Goal: Task Accomplishment & Management: Use online tool/utility

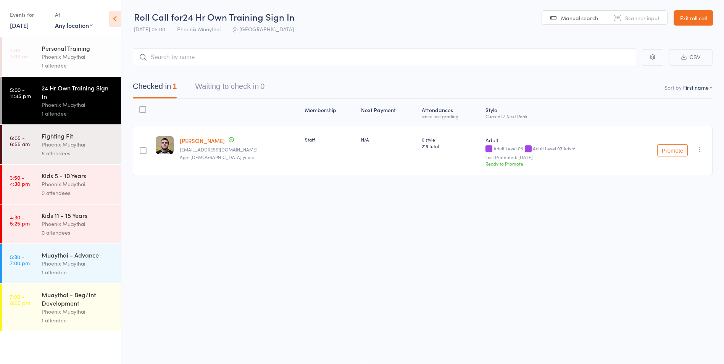
click at [690, 20] on link "Exit roll call" at bounding box center [694, 17] width 40 height 15
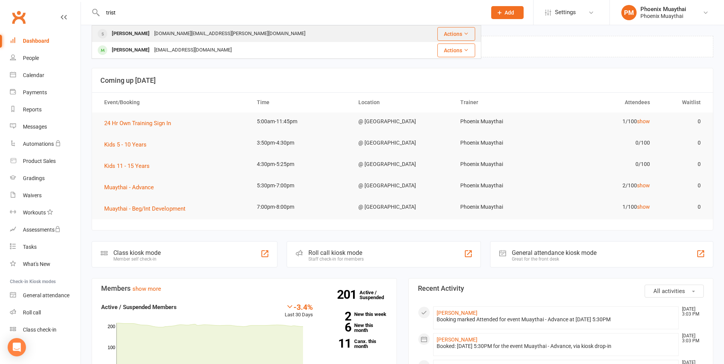
type input "trist"
click at [159, 32] on div "tristan.kearns.au@gmail.com" at bounding box center [230, 33] width 156 height 11
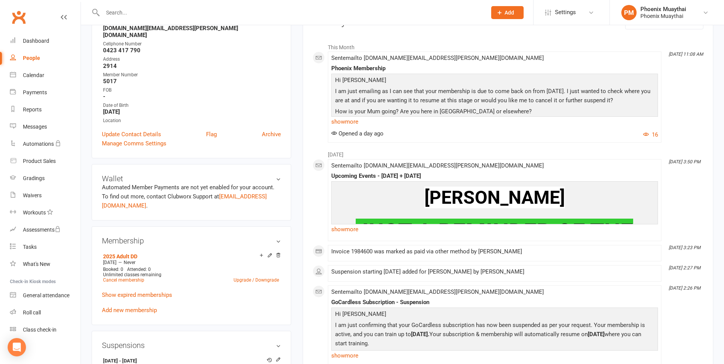
scroll to position [114, 0]
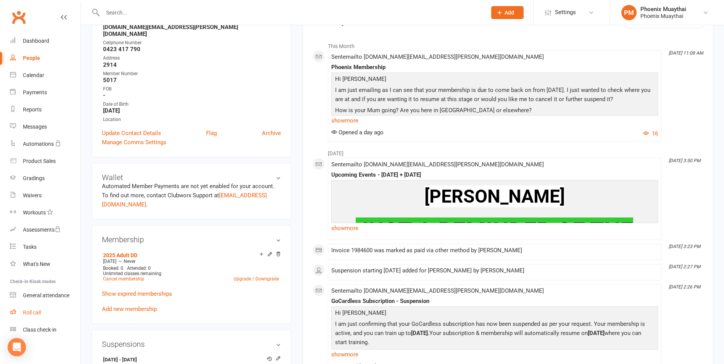
drag, startPoint x: 39, startPoint y: 311, endPoint x: 0, endPoint y: 313, distance: 38.9
click at [39, 311] on div "Roll call" at bounding box center [32, 313] width 18 height 6
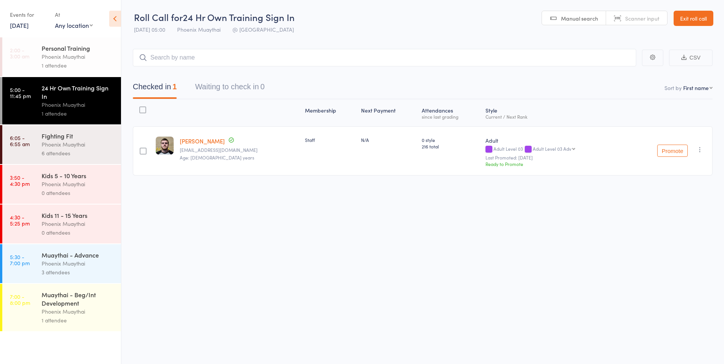
click at [690, 19] on link "Exit roll call" at bounding box center [694, 18] width 40 height 15
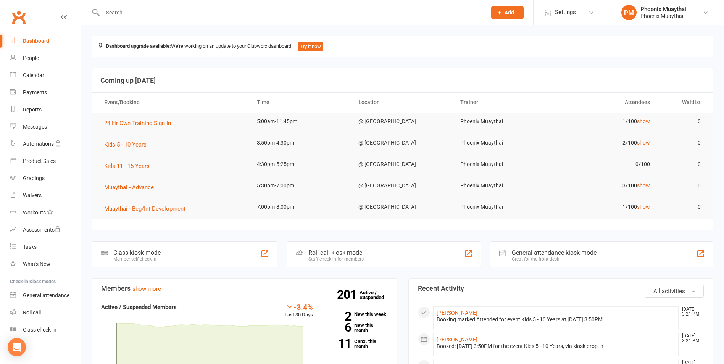
click at [124, 16] on input "text" at bounding box center [290, 12] width 381 height 11
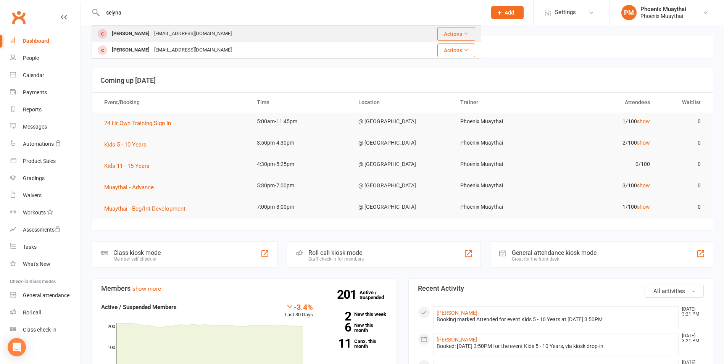
type input "selyna"
click at [135, 27] on div "Selena Wang selena.w0505@gmail.com" at bounding box center [241, 34] width 298 height 16
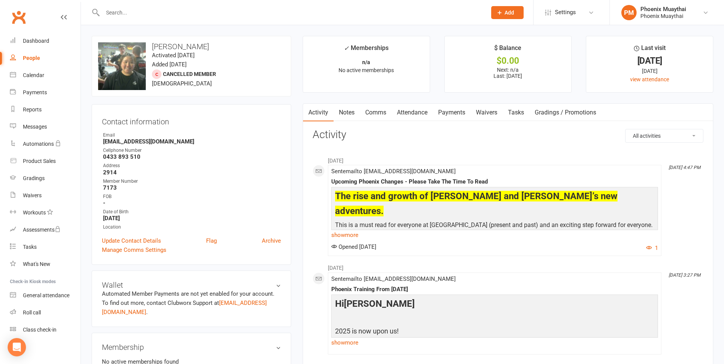
click at [124, 13] on input "text" at bounding box center [290, 12] width 381 height 11
type input "s"
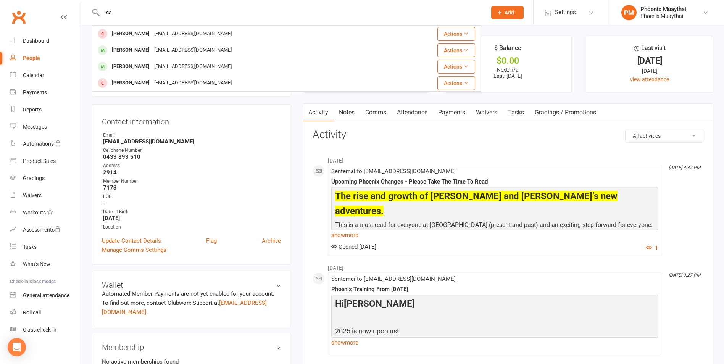
type input "s"
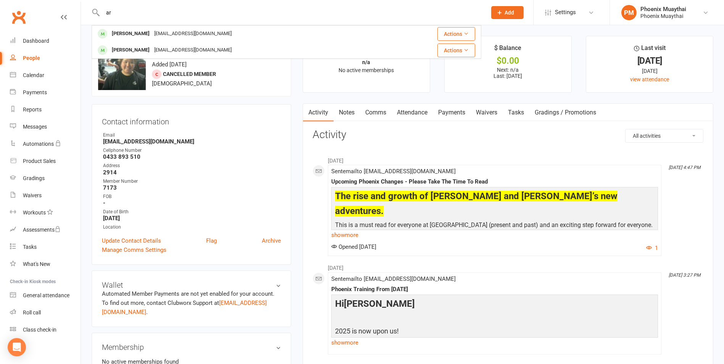
type input "a"
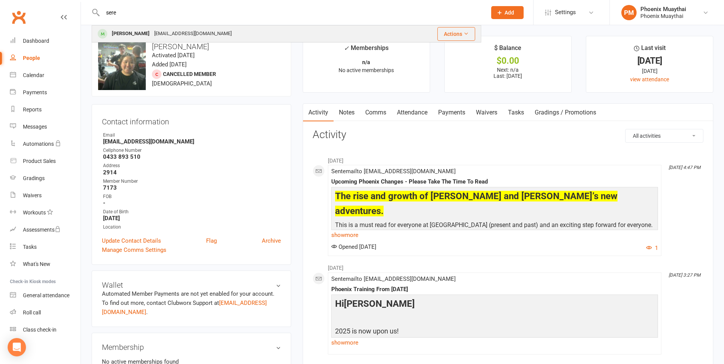
type input "sere"
click at [125, 32] on div "[PERSON_NAME]" at bounding box center [131, 33] width 42 height 11
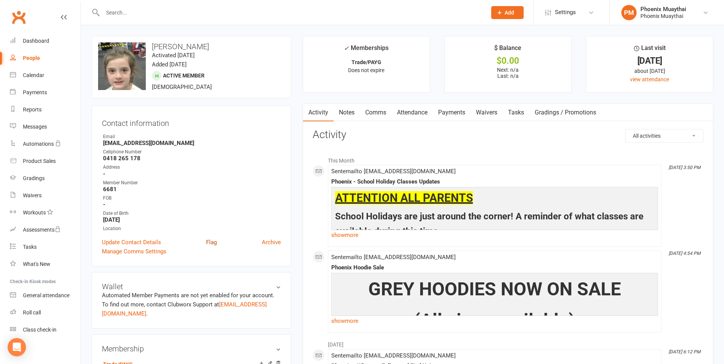
click at [213, 241] on link "Flag" at bounding box center [211, 242] width 11 height 9
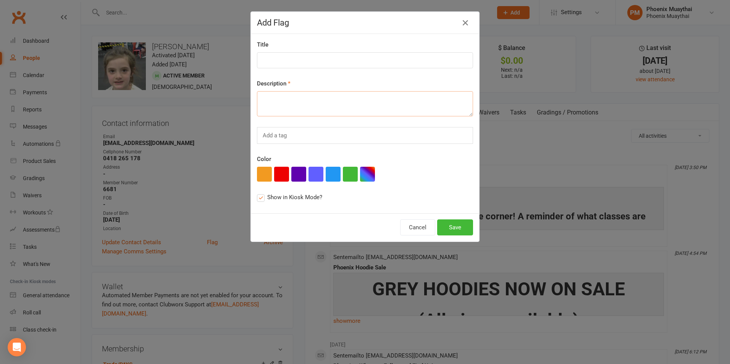
click at [297, 102] on textarea at bounding box center [365, 103] width 216 height 25
click at [279, 171] on button "button" at bounding box center [281, 174] width 15 height 15
click at [287, 97] on textarea at bounding box center [365, 103] width 216 height 25
type textarea "S"
click at [331, 106] on textarea "Payed $50 11/09/2025 for PT Session ($30) - Now has $20 credit for next PT sess…" at bounding box center [365, 103] width 216 height 25
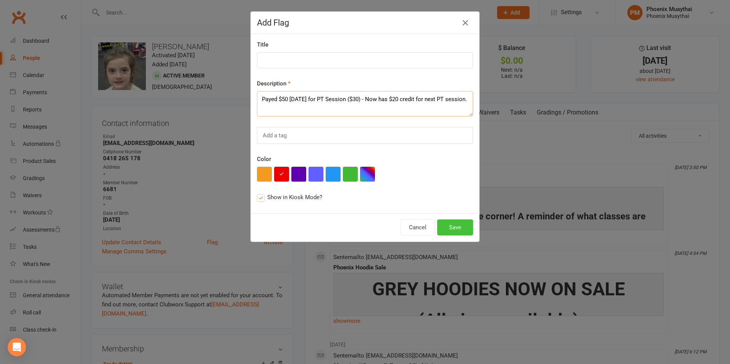
type textarea "Payed $50 11/09/2025 for PT Session ($30) - Now has $20 credit for next PT sess…"
click at [448, 223] on button "Save" at bounding box center [455, 227] width 36 height 16
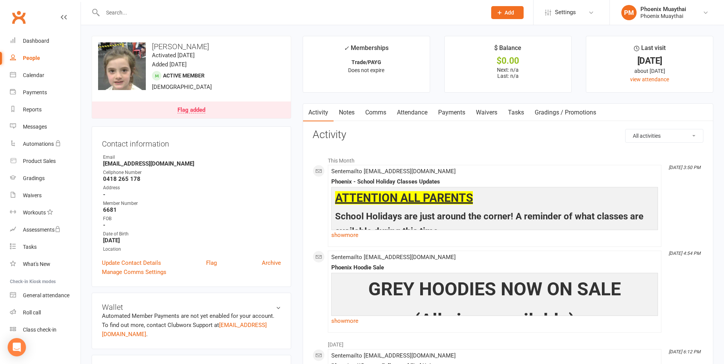
click at [200, 108] on div "Flag added" at bounding box center [191, 110] width 28 height 6
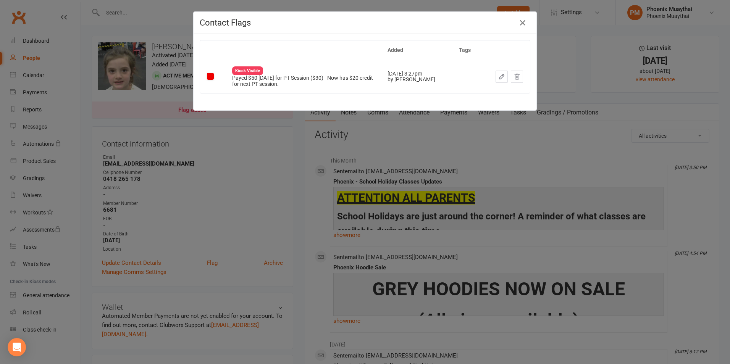
click at [307, 136] on div "Contact Flags Added Tags Kiosk Visible Payed $50 11/09/2025 for PT Session ($30…" at bounding box center [365, 182] width 730 height 364
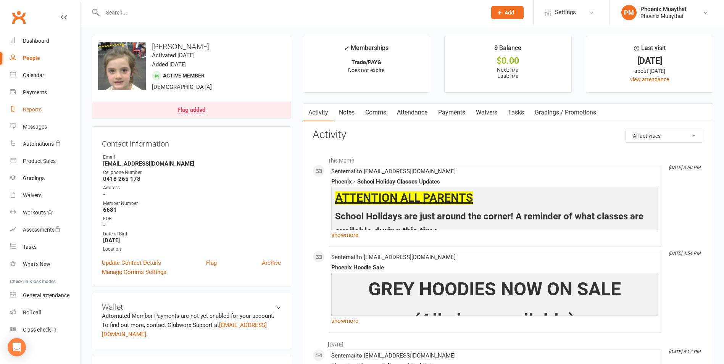
click at [49, 113] on link "Reports" at bounding box center [45, 109] width 71 height 17
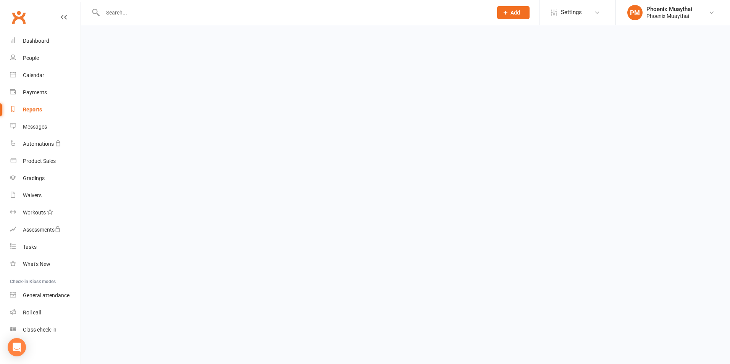
select select "100"
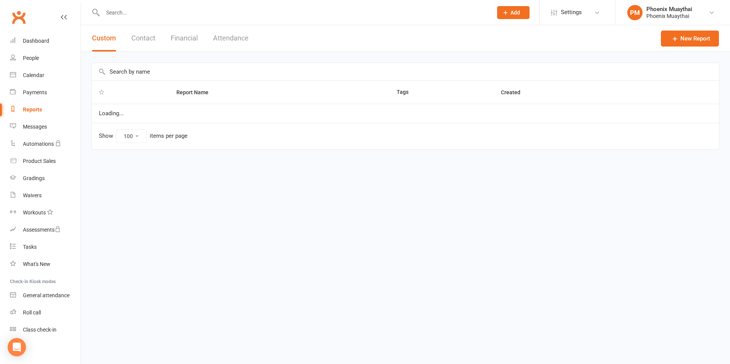
click at [143, 42] on button "Contact" at bounding box center [143, 38] width 24 height 26
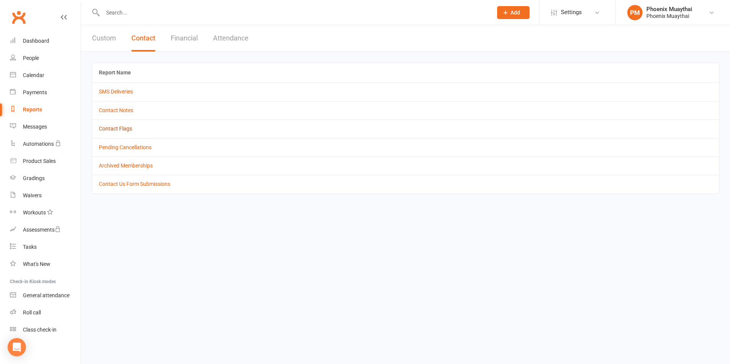
click at [121, 127] on link "Contact Flags" at bounding box center [115, 129] width 33 height 6
select select "active_only"
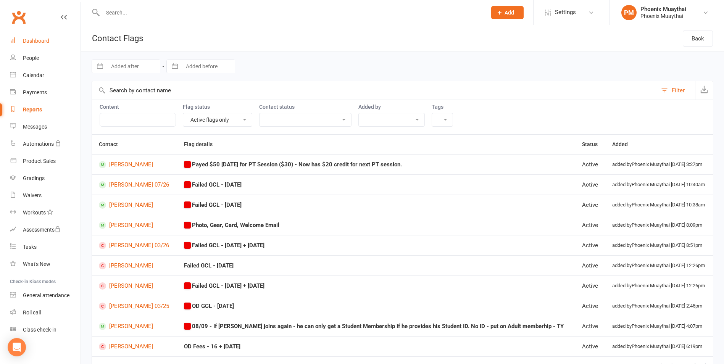
click at [32, 44] on div "Dashboard" at bounding box center [36, 41] width 26 height 6
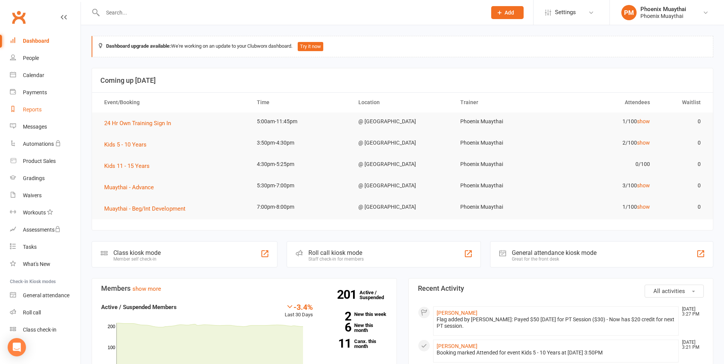
click at [35, 103] on link "Reports" at bounding box center [45, 109] width 71 height 17
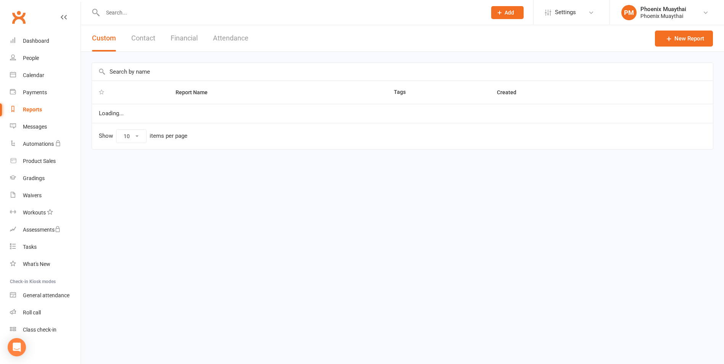
select select "100"
drag, startPoint x: 135, startPoint y: 40, endPoint x: 139, endPoint y: 43, distance: 4.3
click at [135, 39] on button "Contact" at bounding box center [143, 38] width 24 height 26
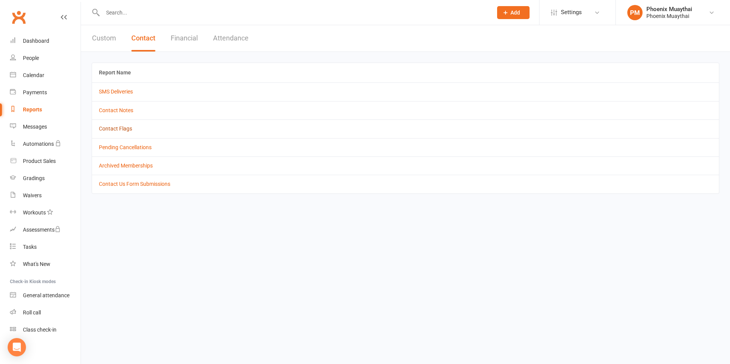
click at [118, 126] on link "Contact Flags" at bounding box center [115, 129] width 33 height 6
select select "active_only"
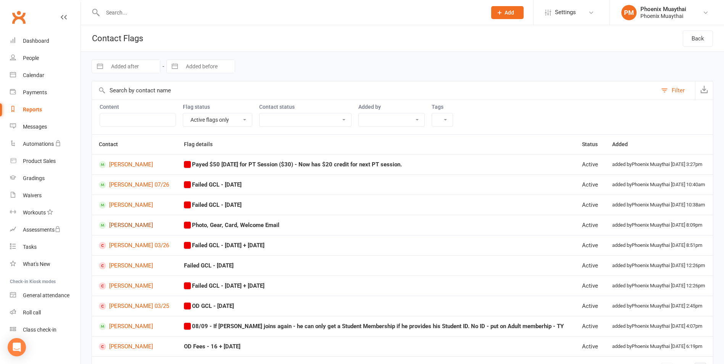
click at [160, 225] on link "Cillian Needham-Dunn" at bounding box center [134, 225] width 71 height 7
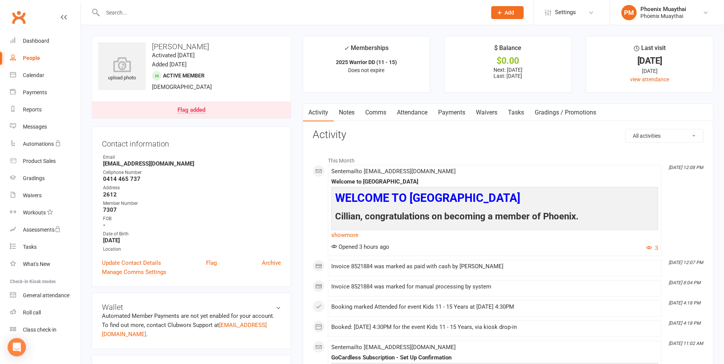
click at [195, 111] on div "Flag added" at bounding box center [191, 110] width 28 height 6
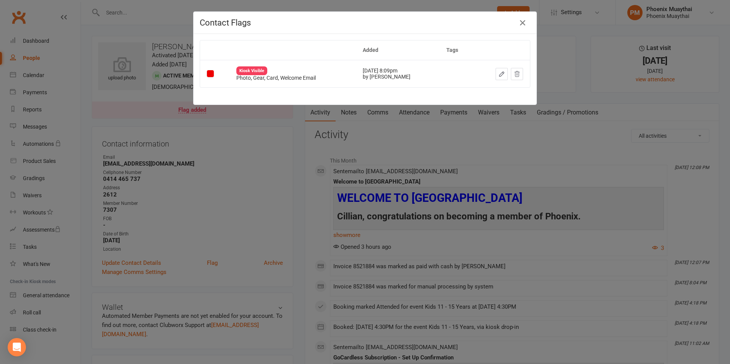
click at [499, 72] on icon "button" at bounding box center [501, 74] width 5 height 5
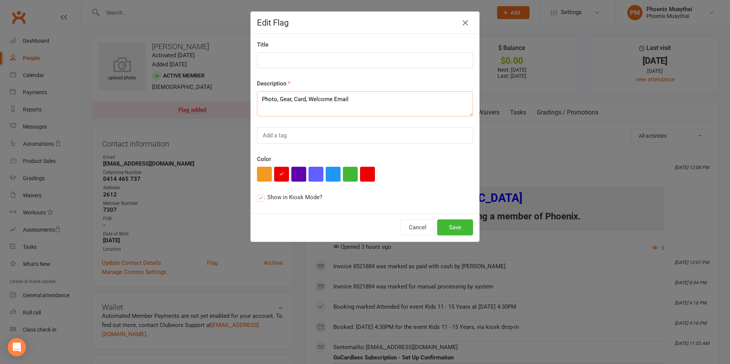
drag, startPoint x: 350, startPoint y: 100, endPoint x: 308, endPoint y: 103, distance: 42.9
click at [308, 103] on textarea "Photo, Gear, Card, Welcome Email" at bounding box center [365, 103] width 216 height 25
type textarea "Photo, Gear, Card"
click at [449, 222] on button "Save" at bounding box center [455, 227] width 36 height 16
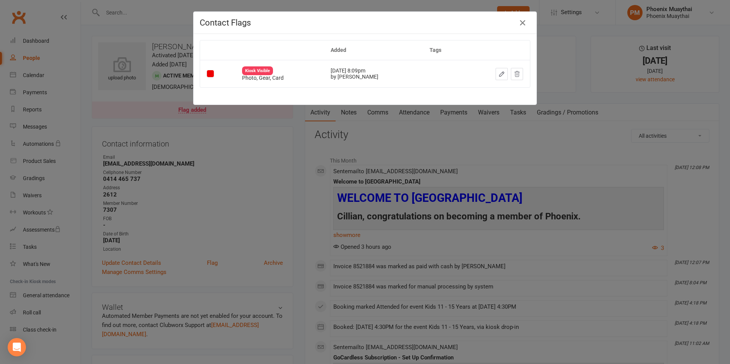
click at [319, 144] on div "Contact Flags Added Tags Kiosk Visible Photo, Gear, Card Sep 8, 2025 8:09pm by …" at bounding box center [365, 182] width 730 height 364
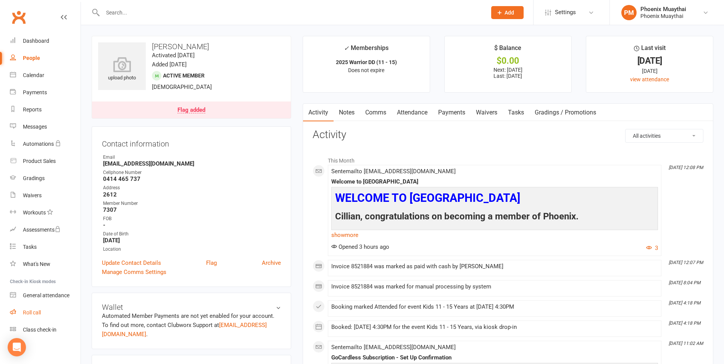
click at [51, 306] on link "Roll call" at bounding box center [45, 312] width 71 height 17
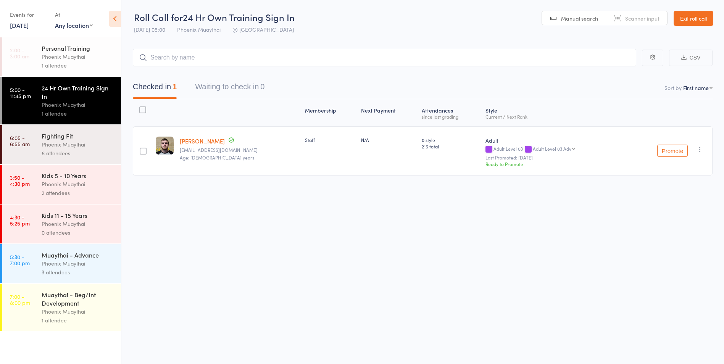
click at [677, 13] on link "Exit roll call" at bounding box center [694, 18] width 40 height 15
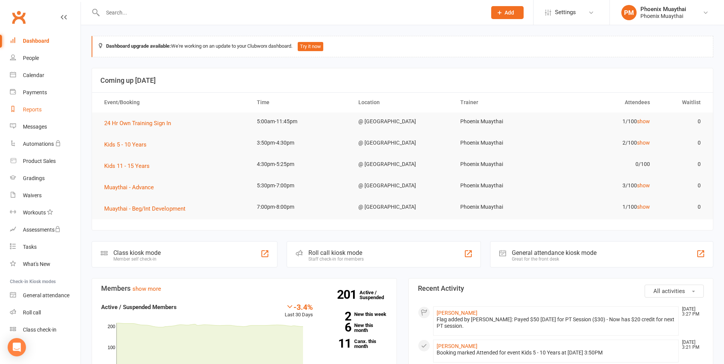
click at [45, 108] on link "Reports" at bounding box center [45, 109] width 71 height 17
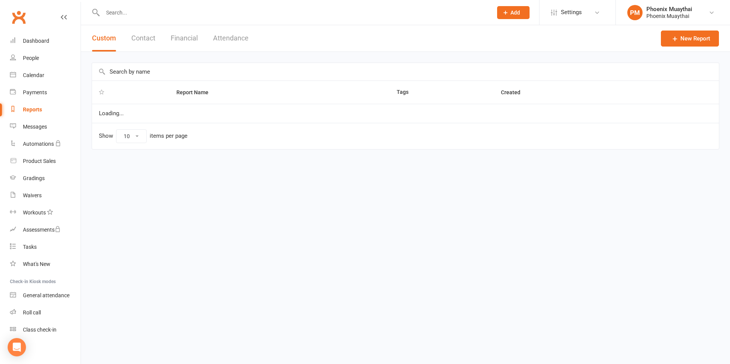
select select "100"
click at [142, 27] on button "Contact" at bounding box center [143, 38] width 24 height 26
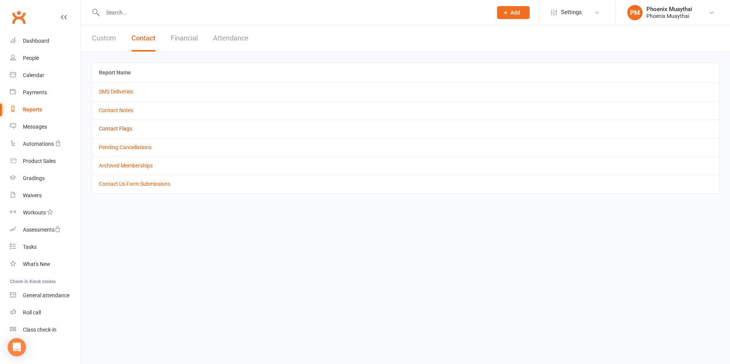
click at [128, 129] on link "Contact Flags" at bounding box center [115, 129] width 33 height 6
select select "active_only"
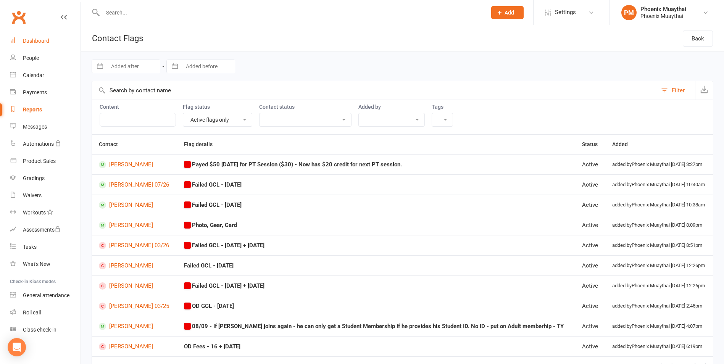
click at [37, 37] on link "Dashboard" at bounding box center [45, 40] width 71 height 17
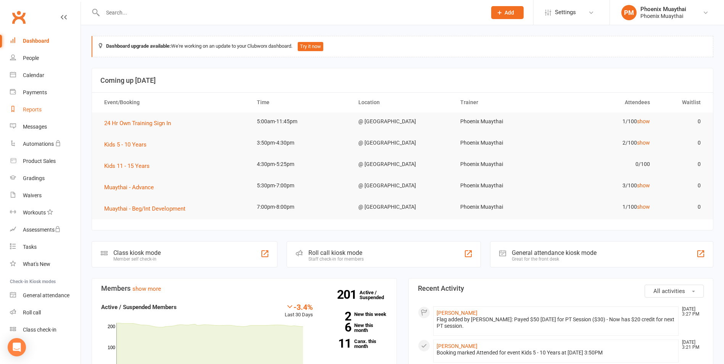
click at [49, 108] on link "Reports" at bounding box center [45, 109] width 71 height 17
select select "100"
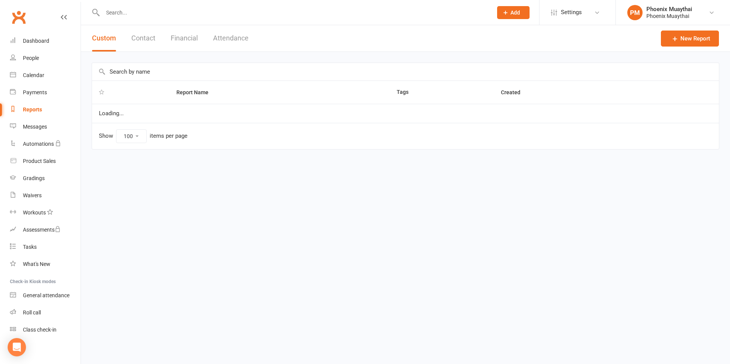
click at [140, 45] on button "Contact" at bounding box center [143, 38] width 24 height 26
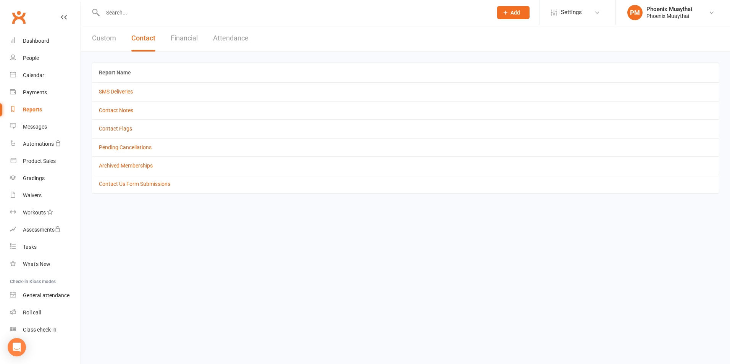
click at [115, 126] on link "Contact Flags" at bounding box center [115, 129] width 33 height 6
select select "active_only"
click at [44, 41] on div "Dashboard" at bounding box center [36, 41] width 26 height 6
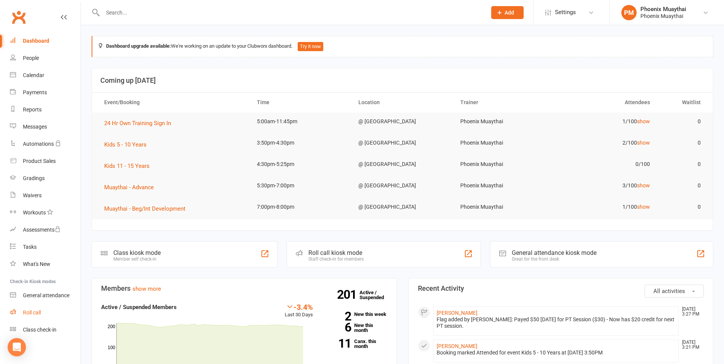
click at [31, 313] on div "Roll call" at bounding box center [32, 313] width 18 height 6
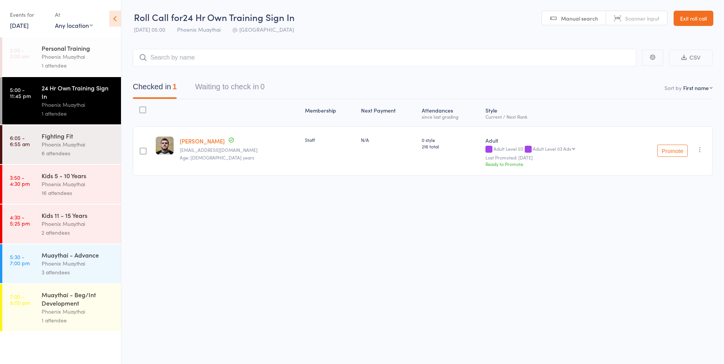
click at [55, 180] on div "Phoenix Muaythai" at bounding box center [78, 184] width 73 height 9
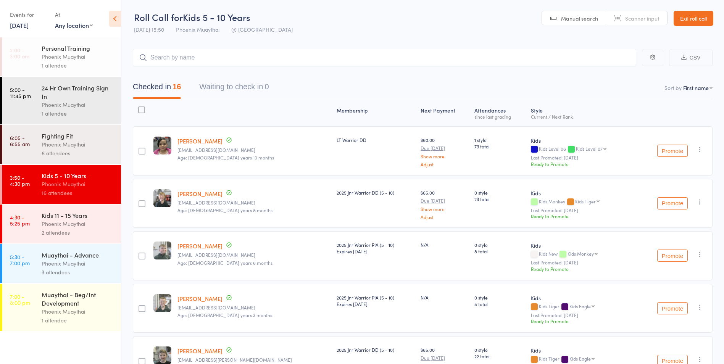
click at [85, 214] on div "Kids 11 - 15 Years" at bounding box center [78, 215] width 73 height 8
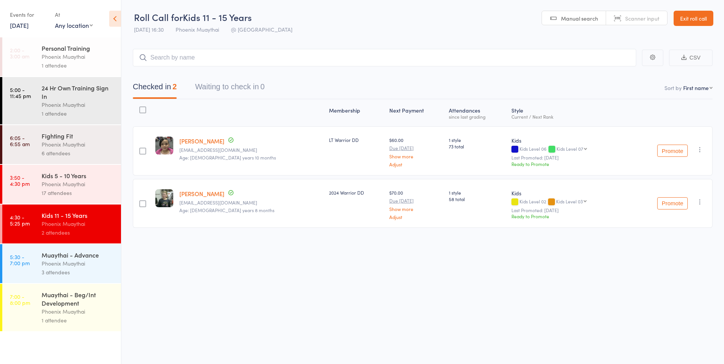
click at [89, 192] on div "17 attendees" at bounding box center [78, 193] width 73 height 9
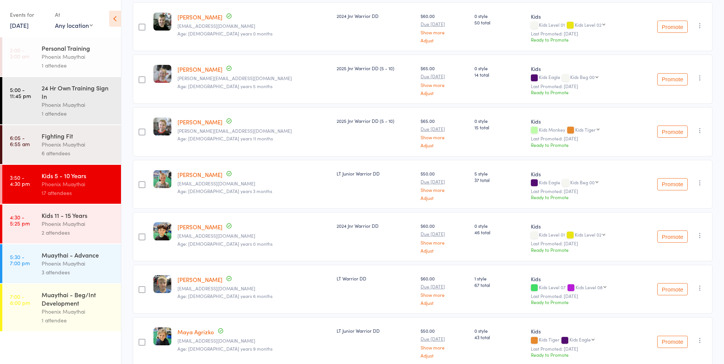
scroll to position [611, 0]
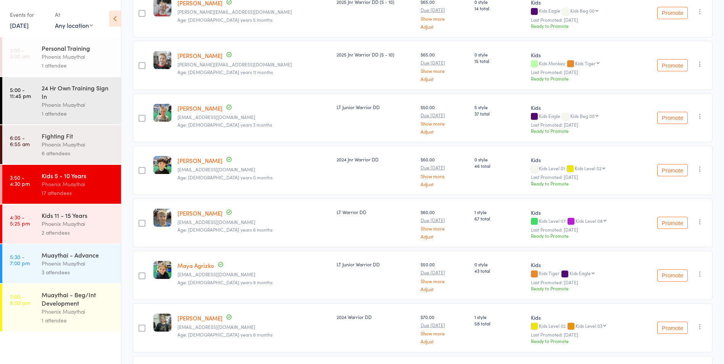
click at [43, 230] on div "2 attendees" at bounding box center [78, 232] width 73 height 9
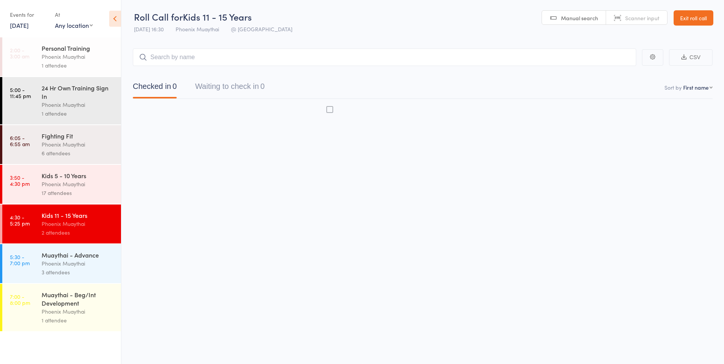
scroll to position [0, 0]
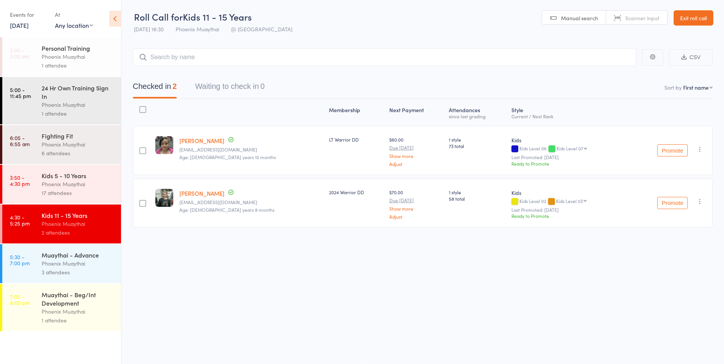
click at [91, 254] on div "Muaythai - Advance" at bounding box center [78, 255] width 73 height 8
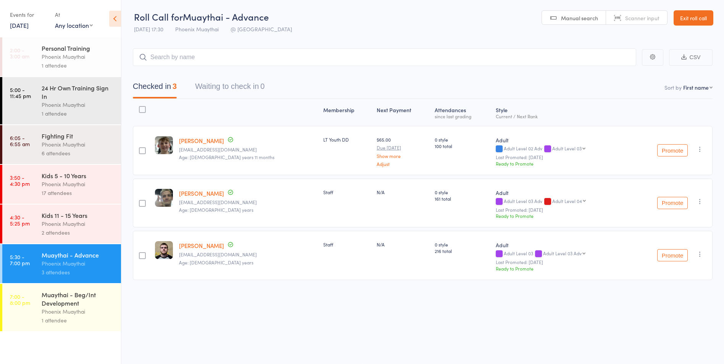
click at [94, 236] on div "2 attendees" at bounding box center [78, 232] width 73 height 9
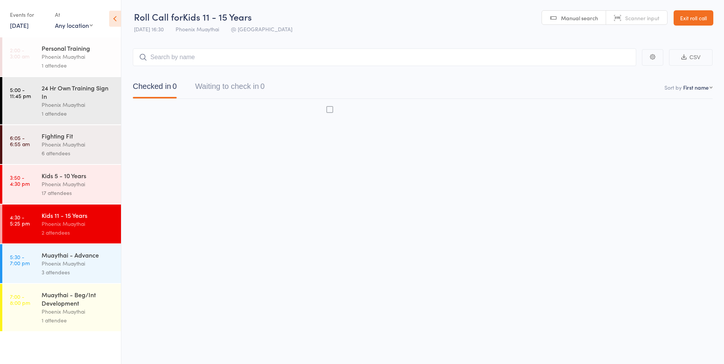
click at [77, 310] on div "Phoenix Muaythai" at bounding box center [78, 311] width 73 height 9
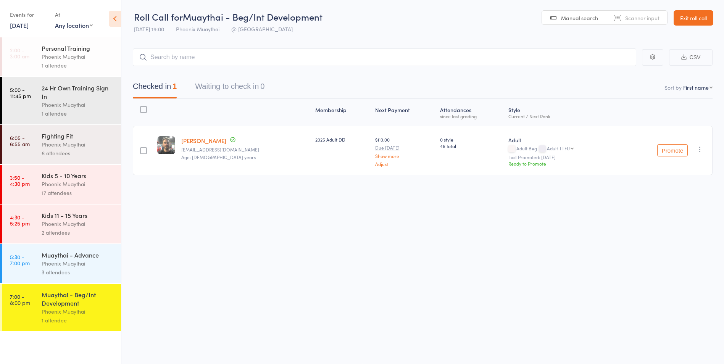
click at [82, 219] on div "Phoenix Muaythai" at bounding box center [78, 223] width 73 height 9
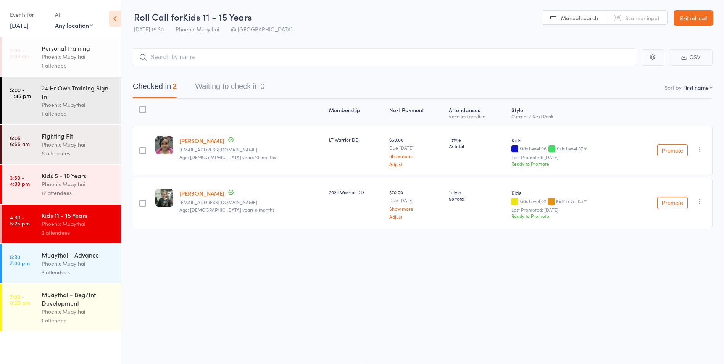
click at [679, 21] on link "Exit roll call" at bounding box center [694, 17] width 40 height 15
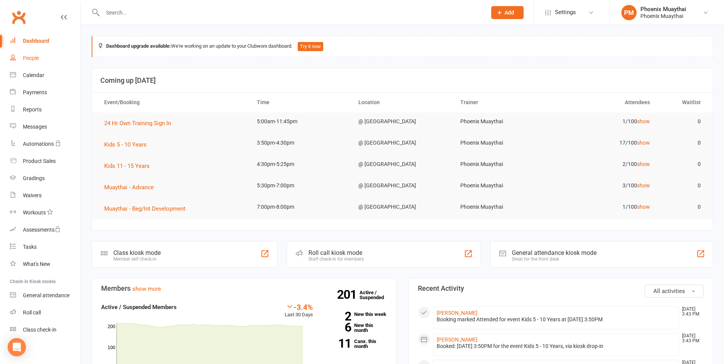
click at [41, 61] on link "People" at bounding box center [45, 58] width 71 height 17
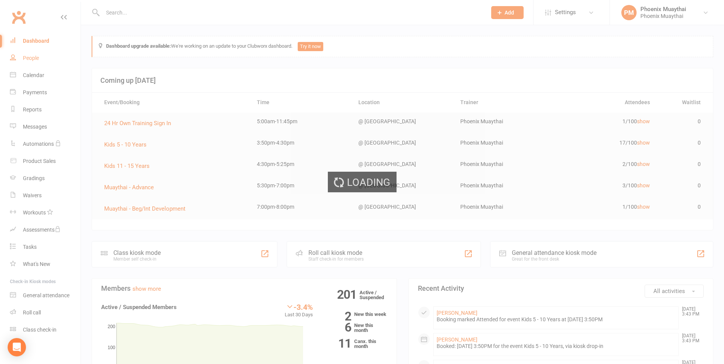
select select "100"
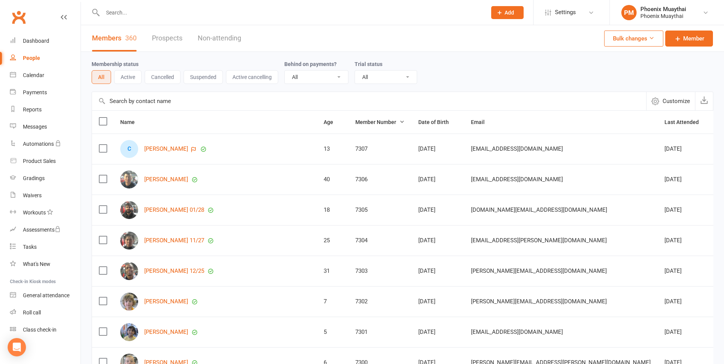
click at [160, 108] on input "text" at bounding box center [369, 101] width 554 height 18
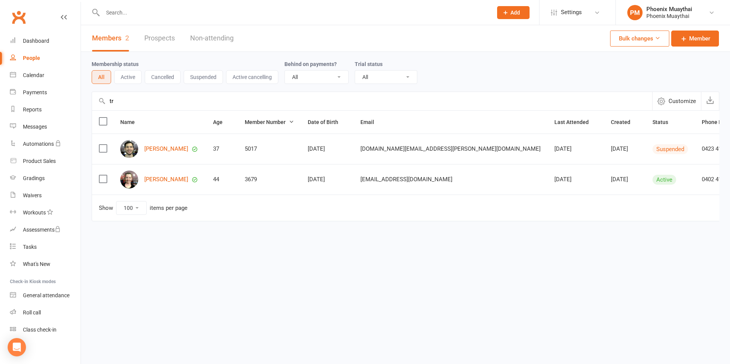
type input "t"
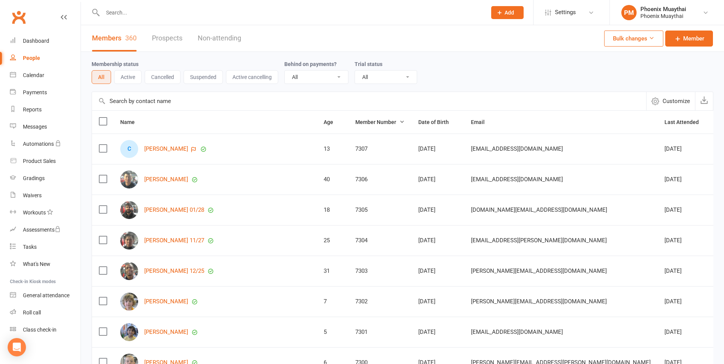
click at [28, 55] on div "People" at bounding box center [31, 58] width 17 height 6
click at [53, 319] on link "Roll call" at bounding box center [45, 312] width 71 height 17
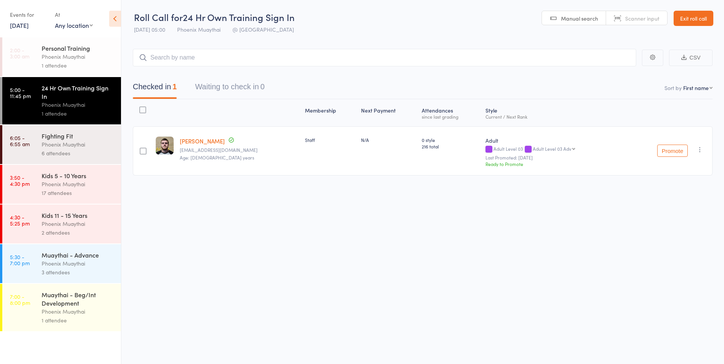
click at [688, 21] on link "Exit roll call" at bounding box center [694, 18] width 40 height 15
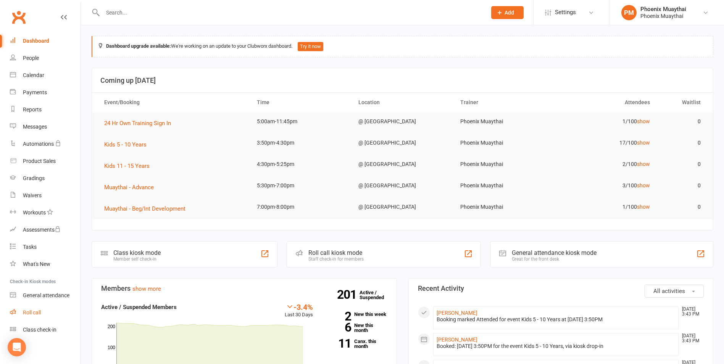
click at [49, 309] on link "Roll call" at bounding box center [45, 312] width 71 height 17
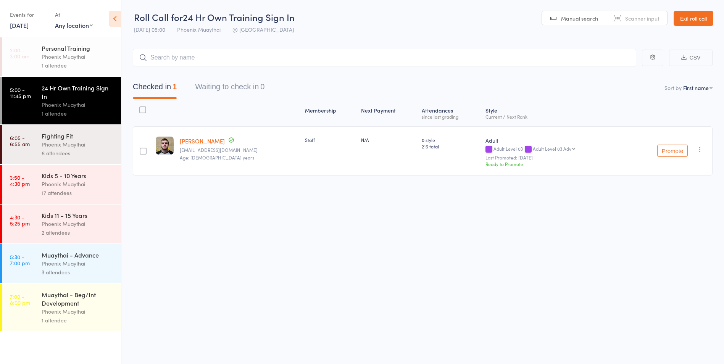
click at [31, 205] on link "4:30 - 5:25 pm Kids 11 - 15 Years Phoenix Muaythai 2 attendees" at bounding box center [61, 224] width 119 height 39
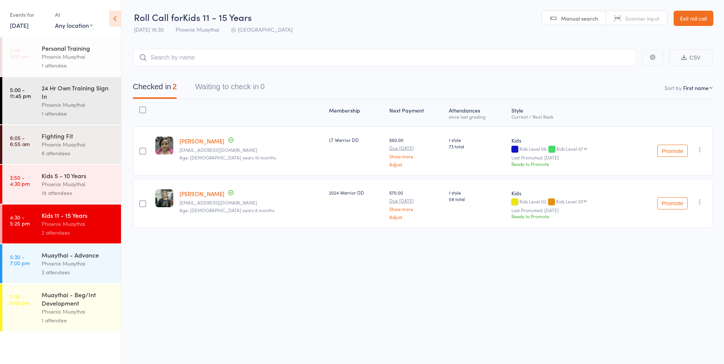
click at [59, 192] on div "18 attendees" at bounding box center [78, 193] width 73 height 9
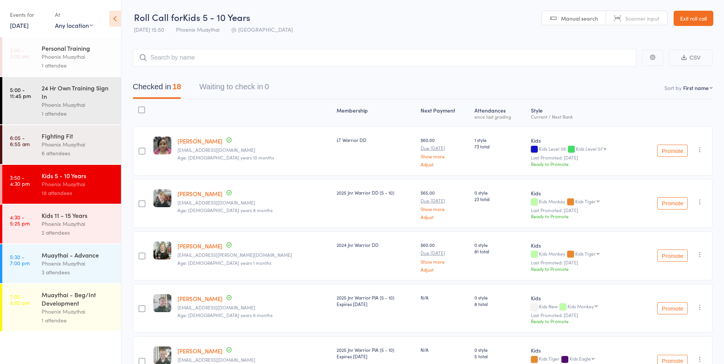
click at [679, 18] on link "Exit roll call" at bounding box center [694, 18] width 40 height 15
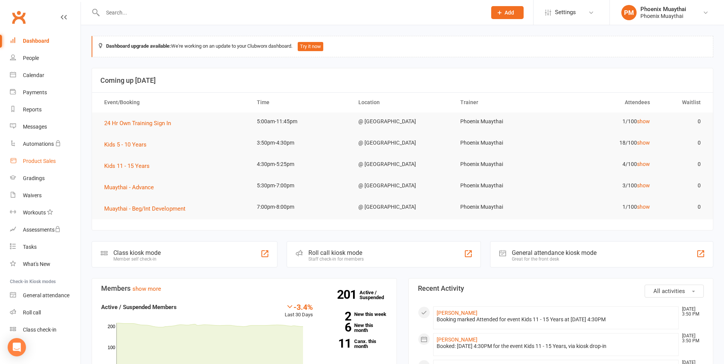
click at [41, 158] on div "Product Sales" at bounding box center [39, 161] width 33 height 6
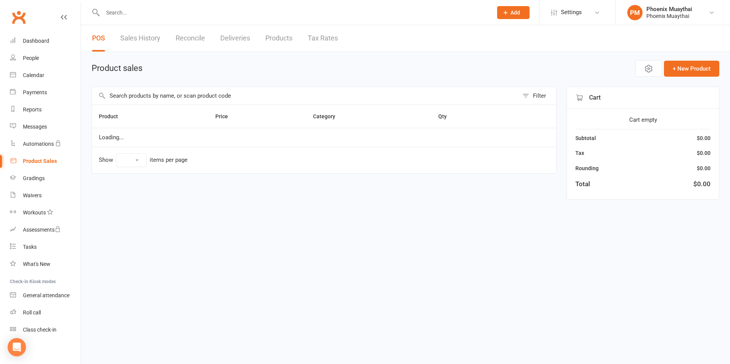
select select "100"
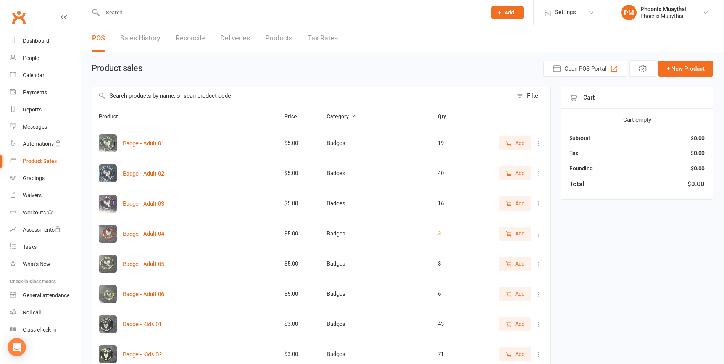
click at [174, 92] on input "text" at bounding box center [302, 96] width 421 height 18
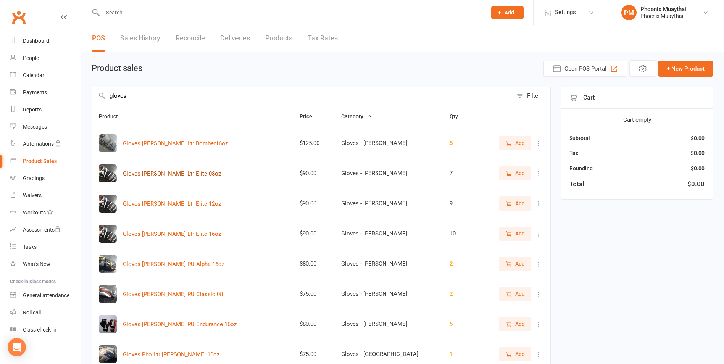
click at [155, 171] on button "Gloves Morgan Ltr Elite 08oz" at bounding box center [172, 173] width 98 height 9
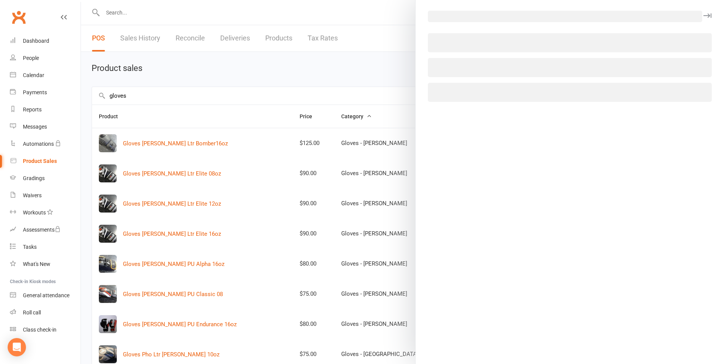
click at [372, 129] on div at bounding box center [402, 182] width 643 height 364
click at [703, 12] on button "button" at bounding box center [707, 15] width 9 height 9
click at [397, 86] on div at bounding box center [402, 182] width 643 height 364
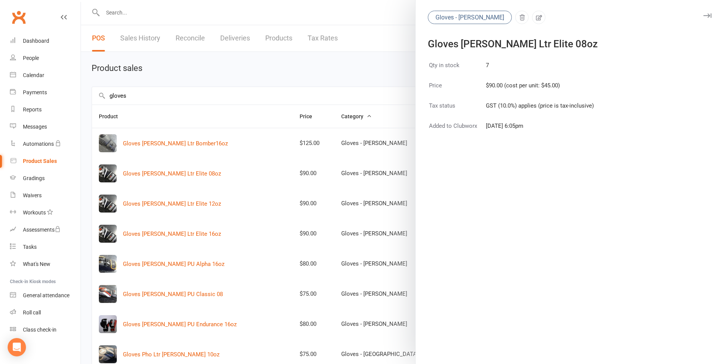
click at [376, 77] on div at bounding box center [402, 182] width 643 height 364
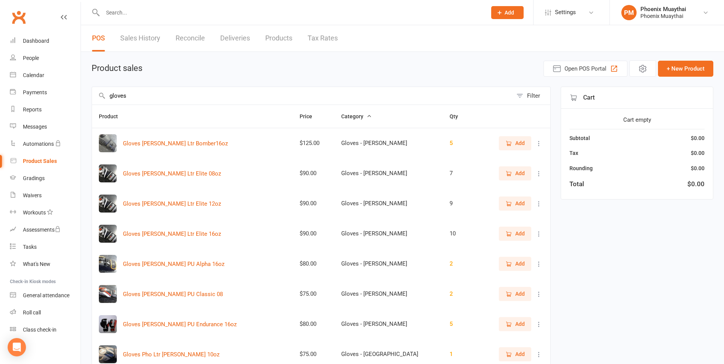
click at [503, 197] on button "Add" at bounding box center [515, 204] width 32 height 14
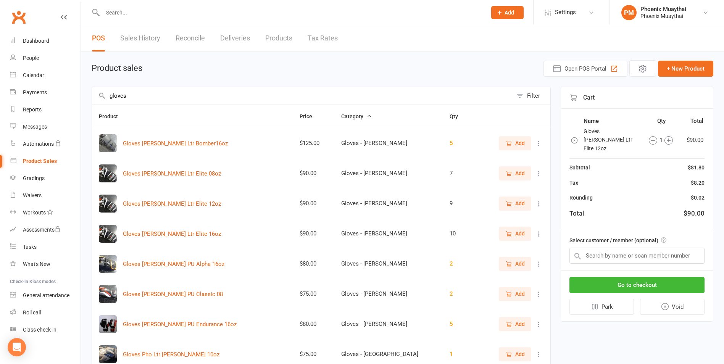
drag, startPoint x: 191, startPoint y: 95, endPoint x: -20, endPoint y: 73, distance: 212.2
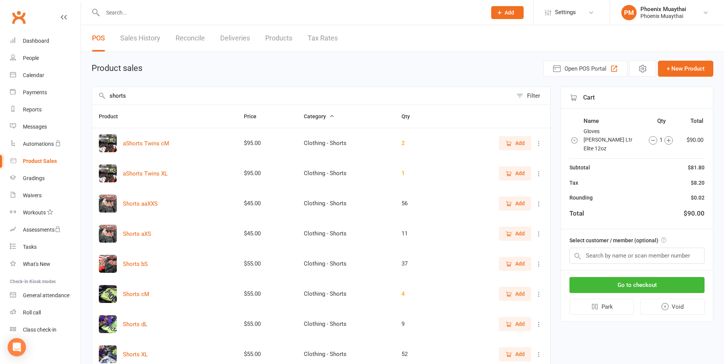
click at [523, 234] on span "Add" at bounding box center [520, 233] width 10 height 8
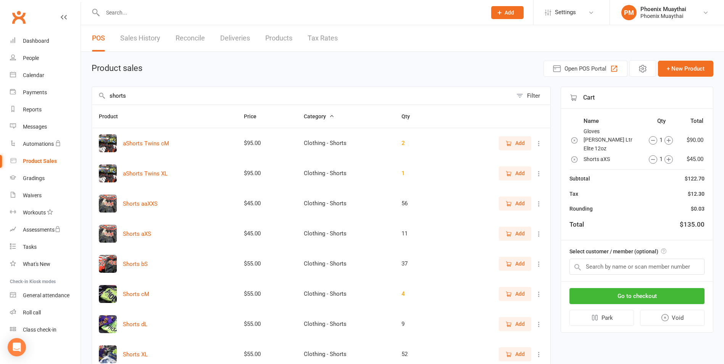
drag, startPoint x: 248, startPoint y: 93, endPoint x: -148, endPoint y: 66, distance: 397.9
click at [0, 66] on html "Prospect Member Non-attending contact Class / event Appointment Grading event T…" at bounding box center [362, 259] width 724 height 519
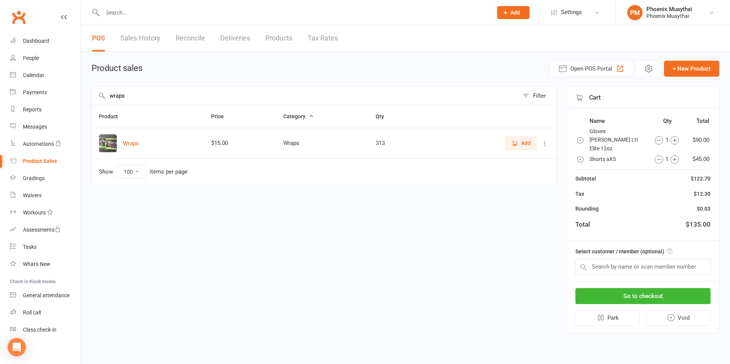
click at [523, 142] on span "Add" at bounding box center [526, 143] width 10 height 8
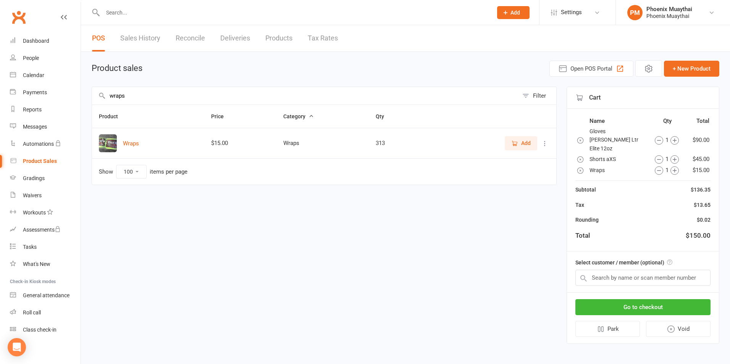
click at [307, 93] on input "wraps" at bounding box center [305, 96] width 426 height 18
type input "w"
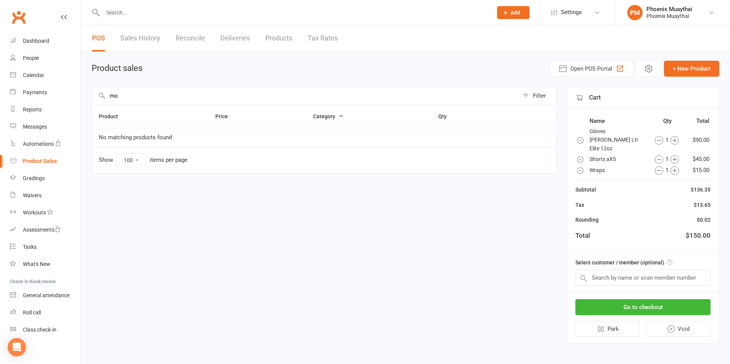
type input "m"
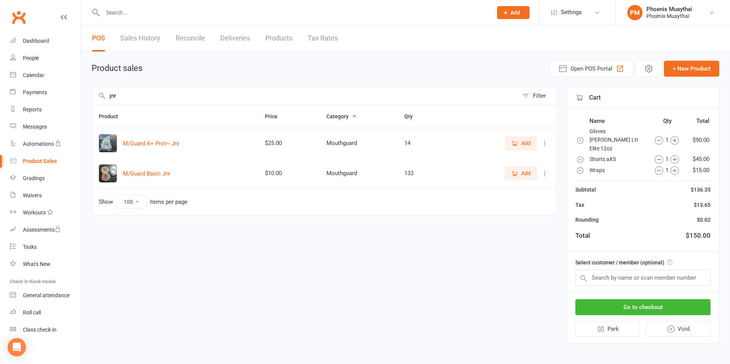
type input "jnr"
click at [531, 142] on button "Add" at bounding box center [521, 143] width 32 height 14
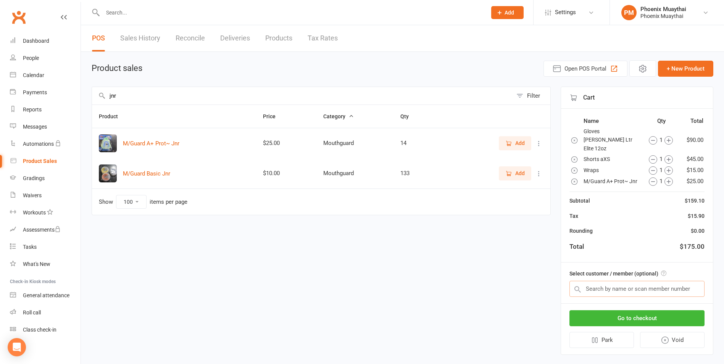
click at [633, 281] on input "text" at bounding box center [636, 289] width 135 height 16
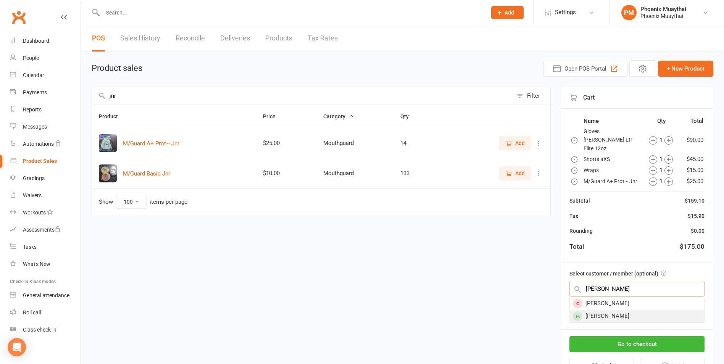
type input "henry"
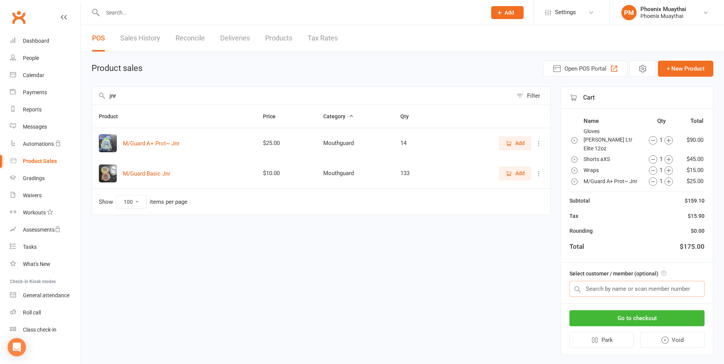
click at [631, 285] on input "text" at bounding box center [636, 289] width 135 height 16
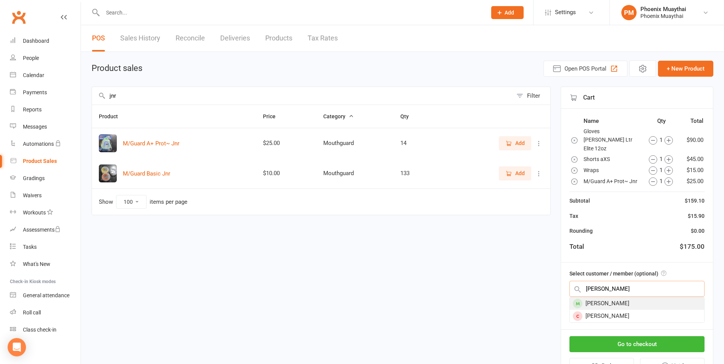
type input "[PERSON_NAME]"
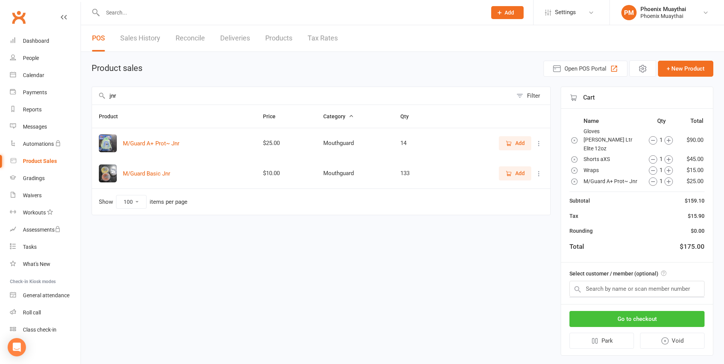
click at [635, 311] on button "Go to checkout" at bounding box center [636, 319] width 135 height 16
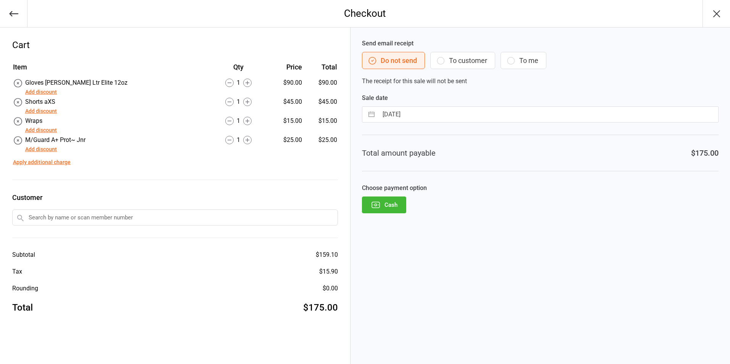
click at [205, 225] on input "text" at bounding box center [175, 218] width 326 height 16
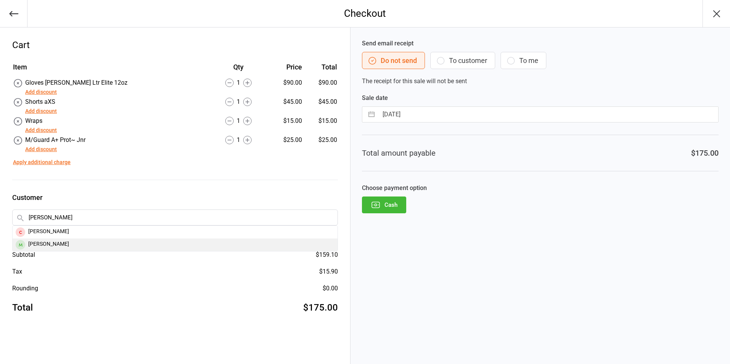
type input "[PERSON_NAME]"
click at [720, 10] on icon "button" at bounding box center [716, 14] width 12 height 12
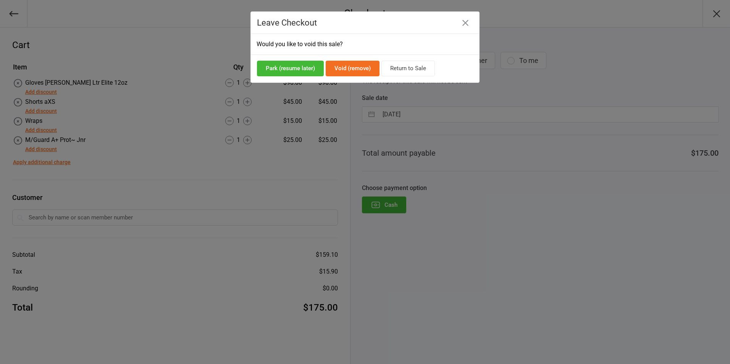
click at [464, 22] on button "button" at bounding box center [465, 23] width 12 height 12
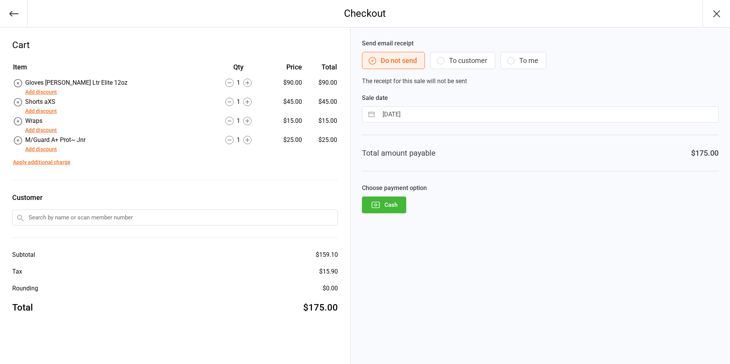
click at [91, 220] on input "text" at bounding box center [175, 218] width 326 height 16
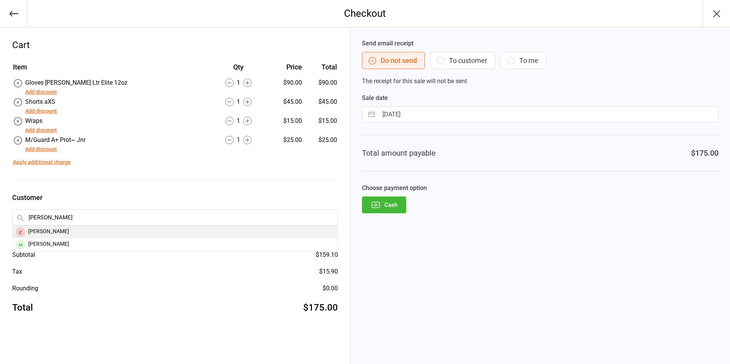
type input "[PERSON_NAME]"
click at [79, 234] on div "[PERSON_NAME]" at bounding box center [175, 232] width 325 height 13
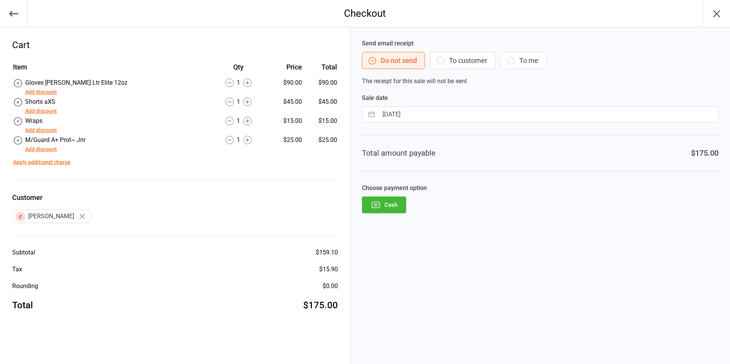
click at [82, 221] on button "button" at bounding box center [82, 216] width 13 height 13
click at [81, 221] on input "text" at bounding box center [175, 218] width 326 height 16
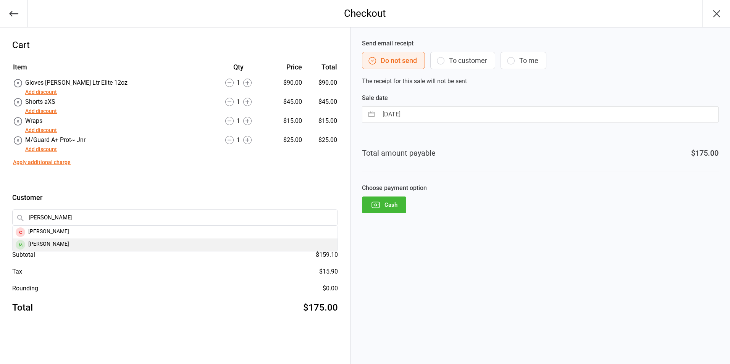
type input "[PERSON_NAME]"
click at [72, 244] on div "[PERSON_NAME]" at bounding box center [175, 245] width 325 height 13
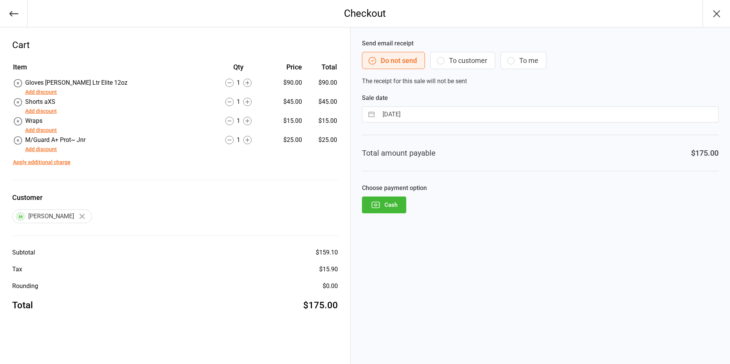
click at [50, 93] on button "Add discount" at bounding box center [41, 92] width 32 height 8
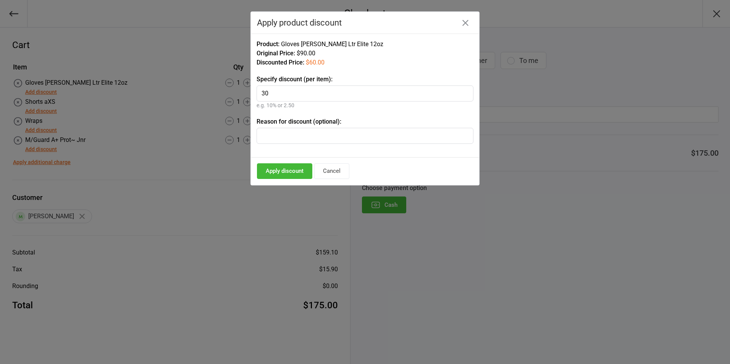
type input "30"
click at [413, 134] on input "text" at bounding box center [364, 136] width 217 height 16
type input "starter pack"
click at [279, 175] on button "Apply discount" at bounding box center [284, 171] width 55 height 16
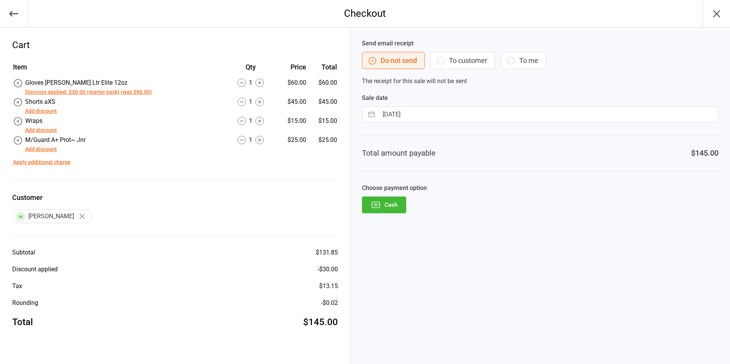
click at [21, 84] on icon at bounding box center [18, 83] width 10 height 10
click at [720, 15] on icon "button" at bounding box center [716, 14] width 12 height 12
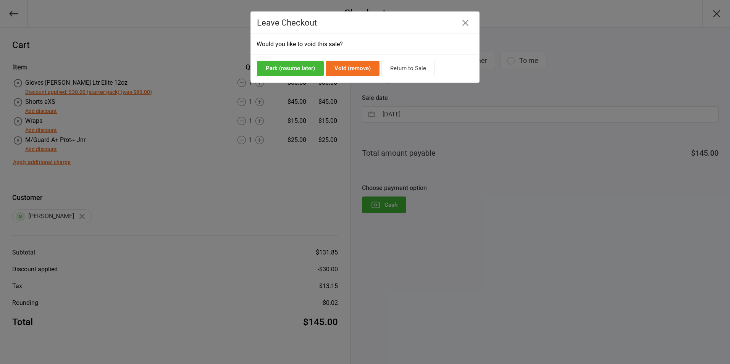
click at [416, 70] on button "Return to Sale" at bounding box center [407, 69] width 53 height 16
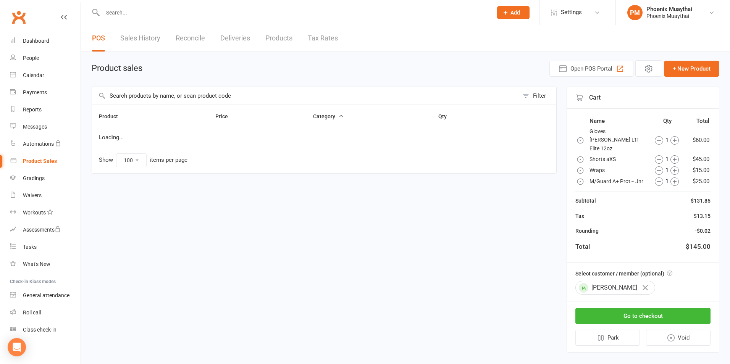
select select "100"
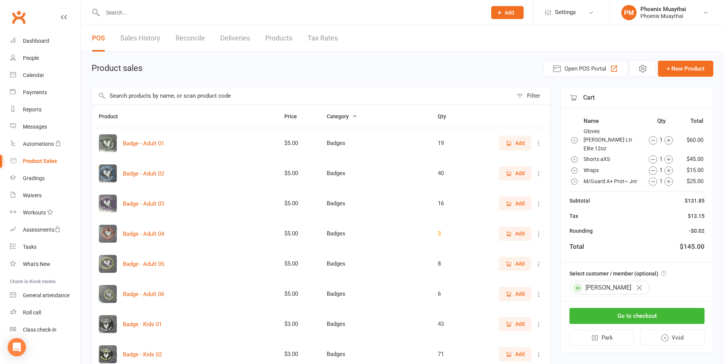
drag, startPoint x: 484, startPoint y: 87, endPoint x: 456, endPoint y: 78, distance: 29.8
click at [695, 330] on button "Void" at bounding box center [672, 338] width 65 height 16
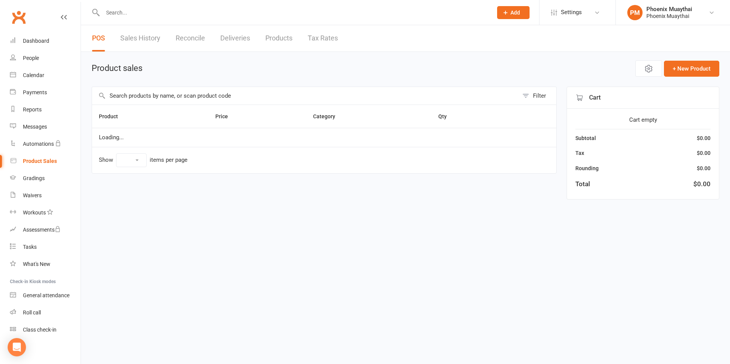
select select "100"
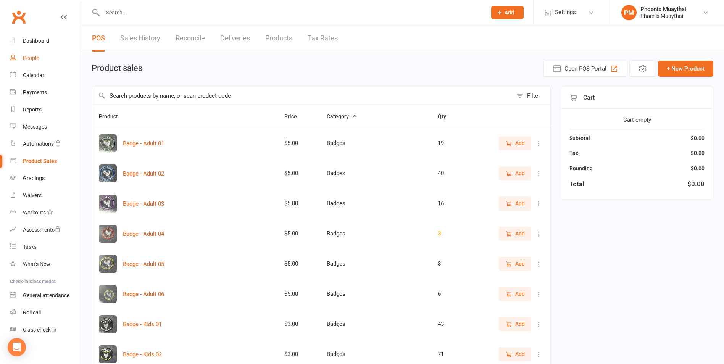
click at [14, 61] on link "People" at bounding box center [45, 58] width 71 height 17
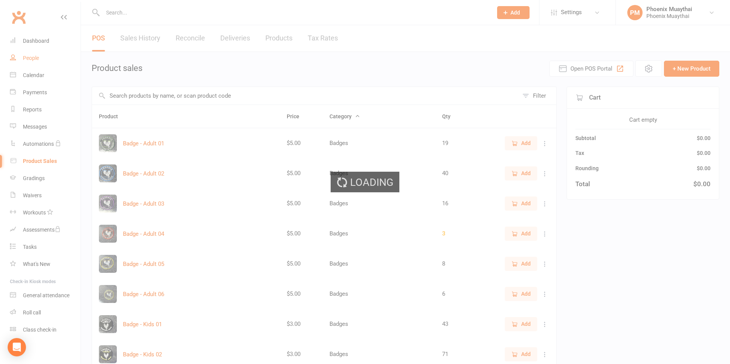
select select "100"
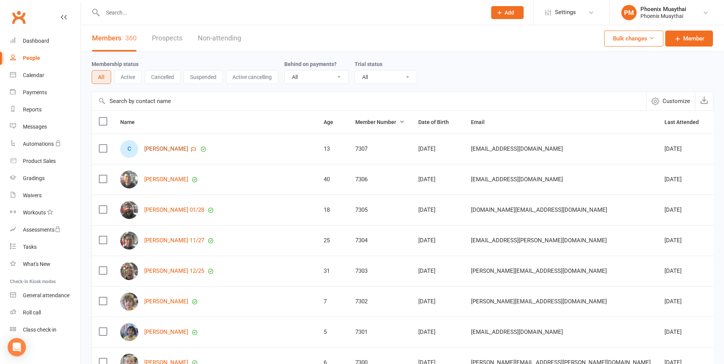
click at [157, 149] on link "[PERSON_NAME]" at bounding box center [166, 149] width 44 height 6
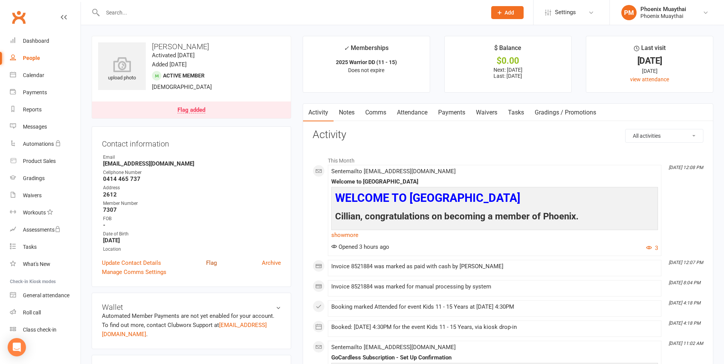
click at [216, 261] on link "Flag" at bounding box center [211, 262] width 11 height 9
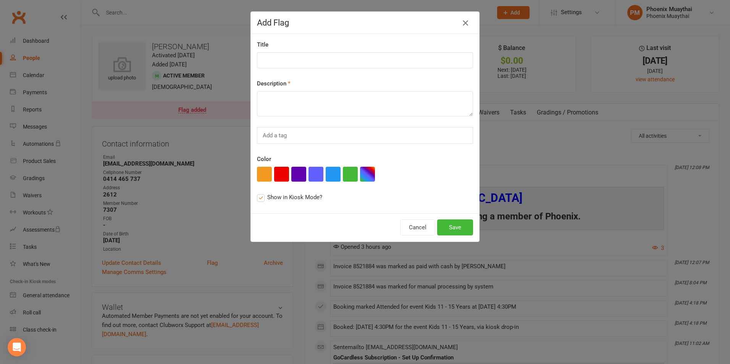
click at [467, 25] on button "button" at bounding box center [465, 23] width 12 height 12
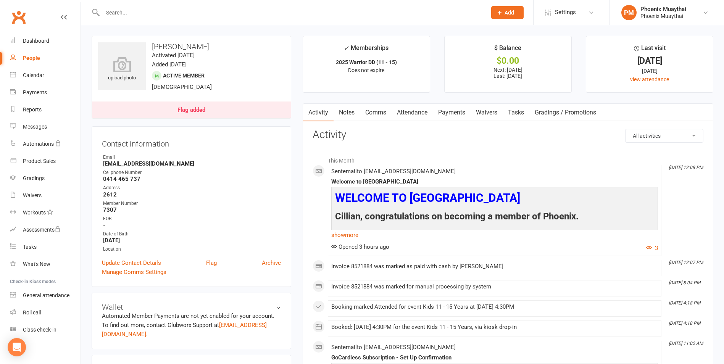
drag, startPoint x: 467, startPoint y: 25, endPoint x: 193, endPoint y: 110, distance: 286.0
click at [193, 110] on div "Flag added" at bounding box center [191, 110] width 28 height 6
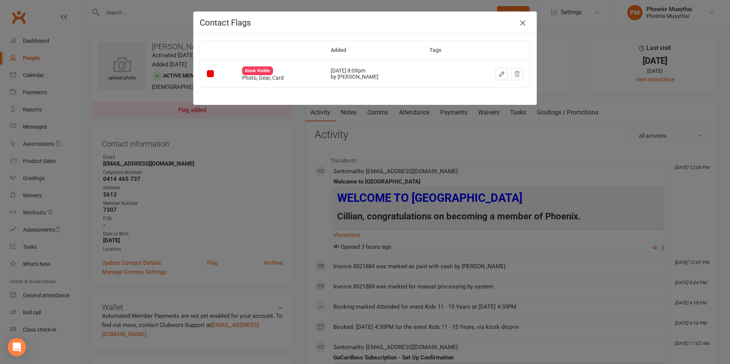
click at [518, 22] on icon "button" at bounding box center [522, 22] width 9 height 9
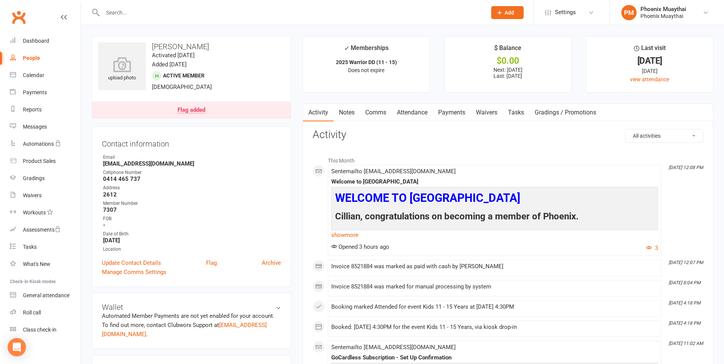
click at [372, 113] on link "Comms" at bounding box center [376, 113] width 32 height 18
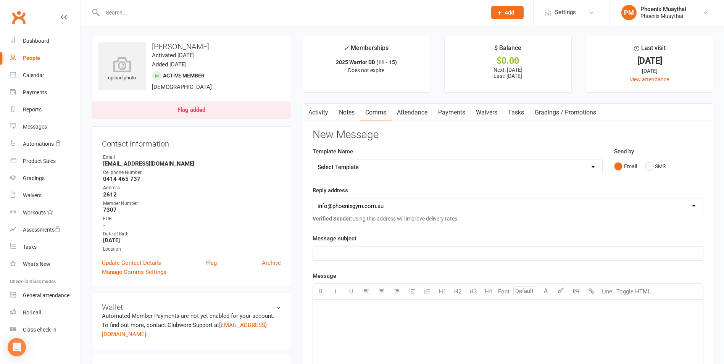
click at [354, 169] on select "Select Template [Email] Cancellation Confirmation - Member [Email] Cancellation…" at bounding box center [457, 167] width 289 height 15
select select "36"
click at [313, 160] on select "Select Template [Email] Cancellation Confirmation - Member [Email] Cancellation…" at bounding box center [457, 167] width 289 height 15
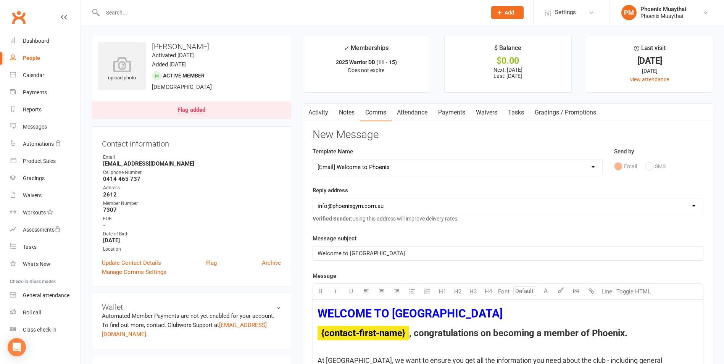
click at [321, 114] on link "Activity" at bounding box center [318, 113] width 31 height 18
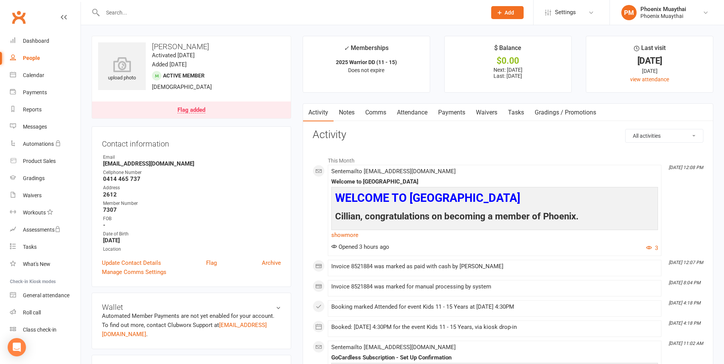
click at [368, 113] on link "Comms" at bounding box center [376, 113] width 32 height 18
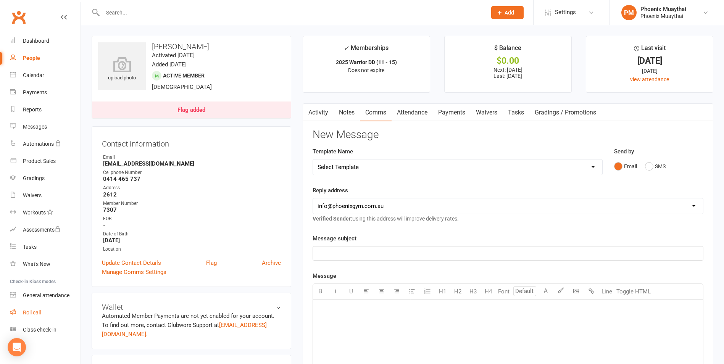
click at [29, 308] on link "Roll call" at bounding box center [45, 312] width 71 height 17
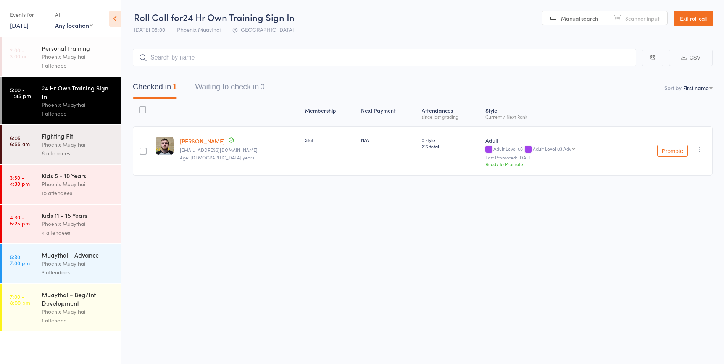
click at [687, 25] on link "Exit roll call" at bounding box center [694, 18] width 40 height 15
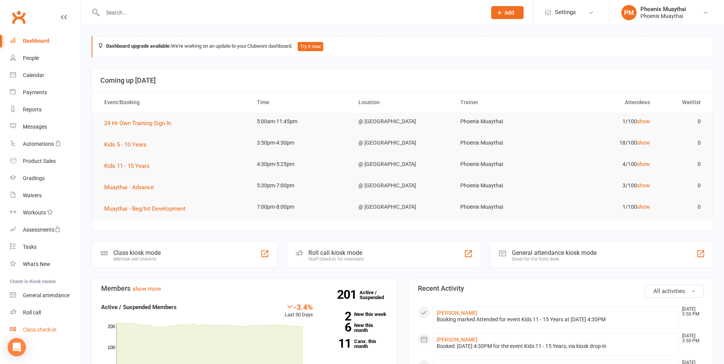
click at [48, 331] on div "Class check-in" at bounding box center [40, 330] width 34 height 6
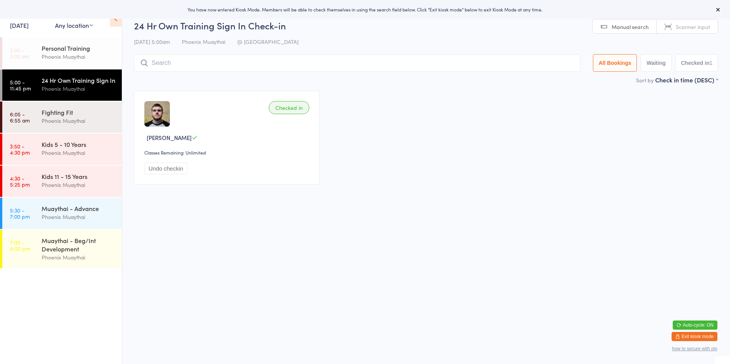
click at [704, 335] on button "Exit kiosk mode" at bounding box center [694, 336] width 46 height 9
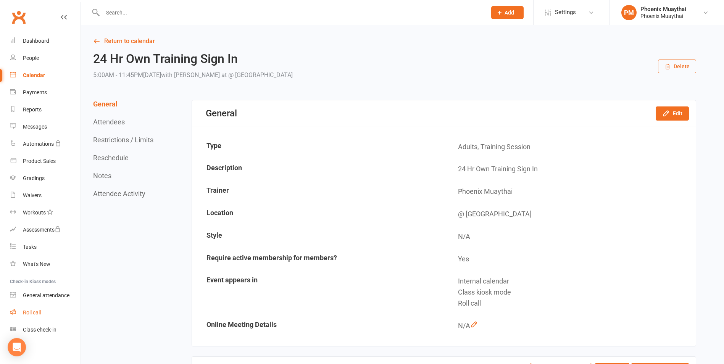
click at [27, 318] on link "Roll call" at bounding box center [45, 312] width 71 height 17
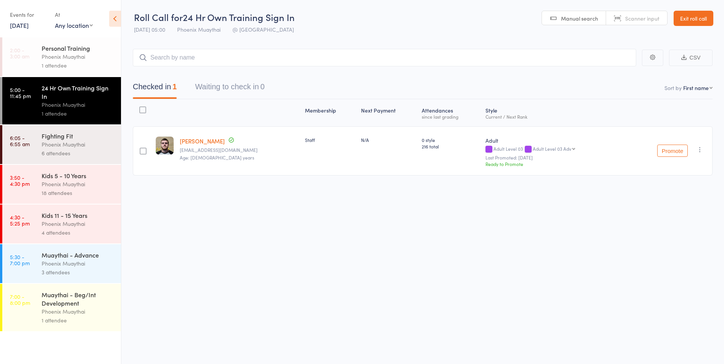
click at [99, 197] on div "18 attendees" at bounding box center [78, 193] width 73 height 9
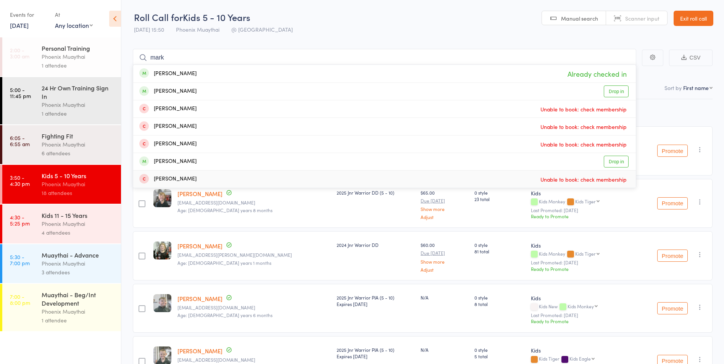
type input "mark"
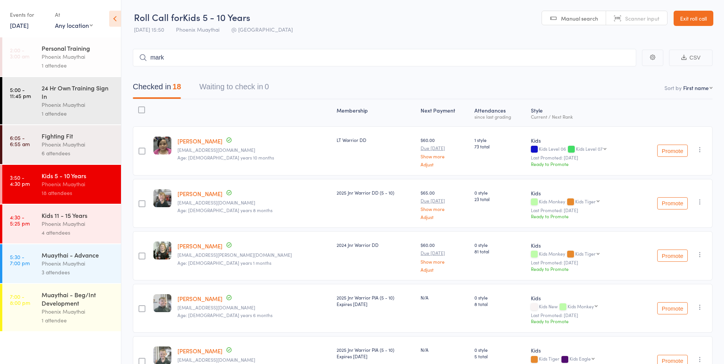
click at [89, 220] on div "Phoenix Muaythai" at bounding box center [78, 223] width 73 height 9
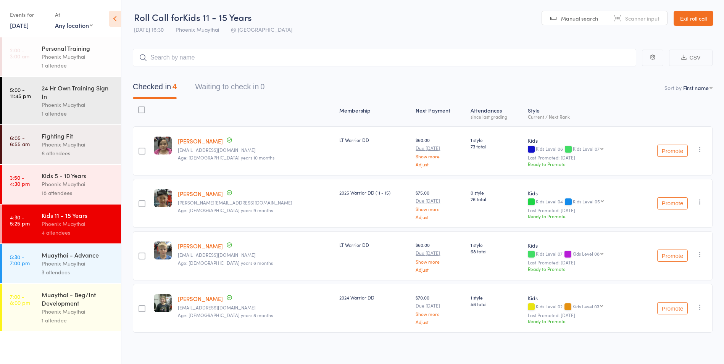
click at [96, 200] on div "Kids 5 - 10 Years Phoenix Muaythai 18 attendees" at bounding box center [81, 184] width 79 height 39
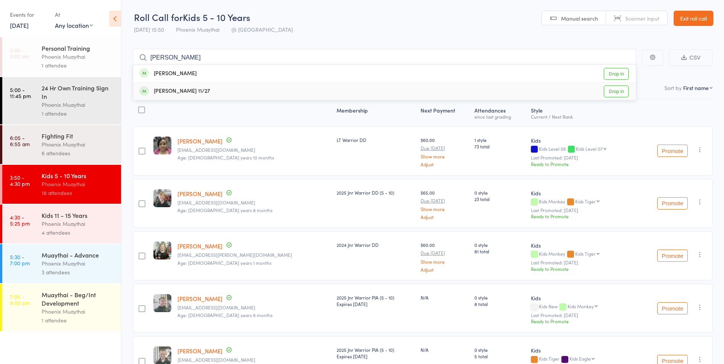
type input "eddie"
click at [71, 142] on div "Phoenix Muaythai" at bounding box center [78, 144] width 73 height 9
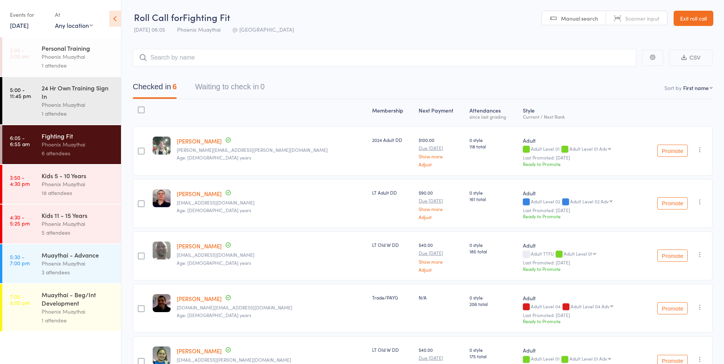
click at [70, 225] on div "Phoenix Muaythai" at bounding box center [78, 223] width 73 height 9
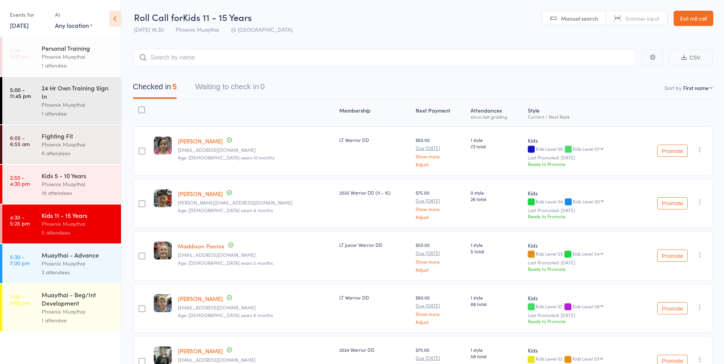
click at [693, 21] on link "Exit roll call" at bounding box center [694, 18] width 40 height 15
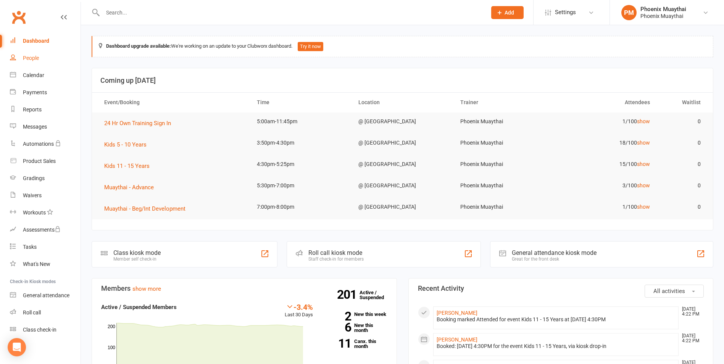
click at [37, 64] on link "People" at bounding box center [45, 58] width 71 height 17
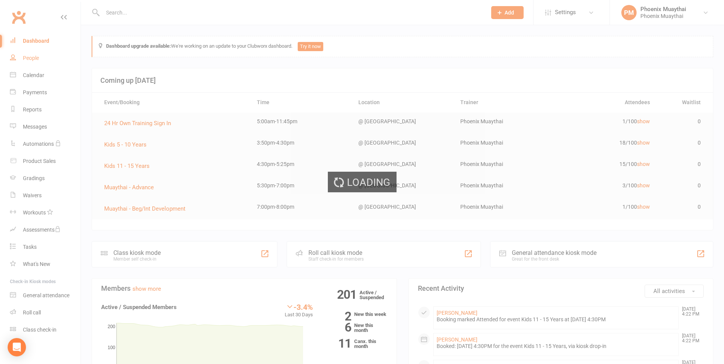
select select "100"
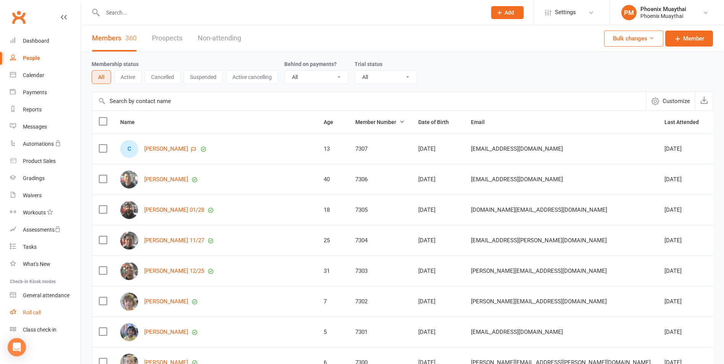
click at [21, 311] on link "Roll call" at bounding box center [45, 312] width 71 height 17
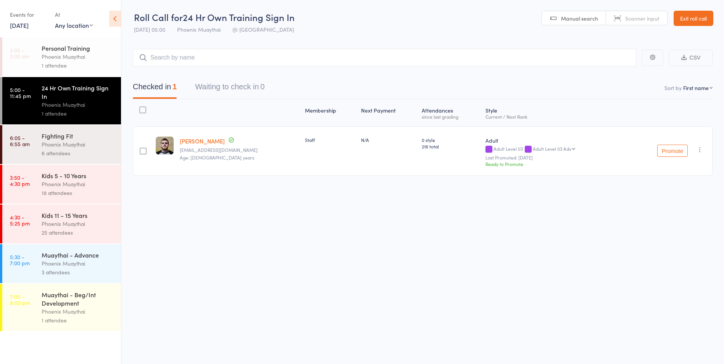
click at [71, 218] on div "Kids 11 - 15 Years" at bounding box center [78, 215] width 73 height 8
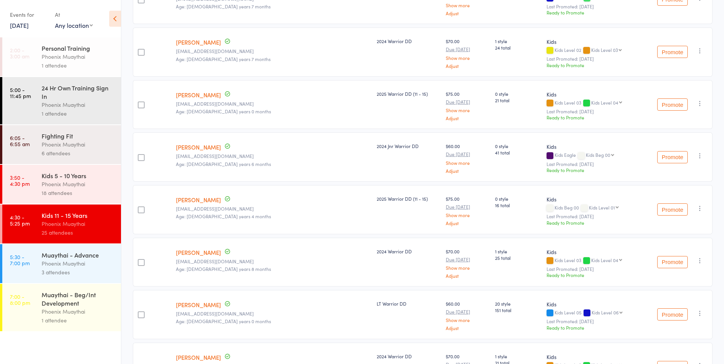
scroll to position [686, 0]
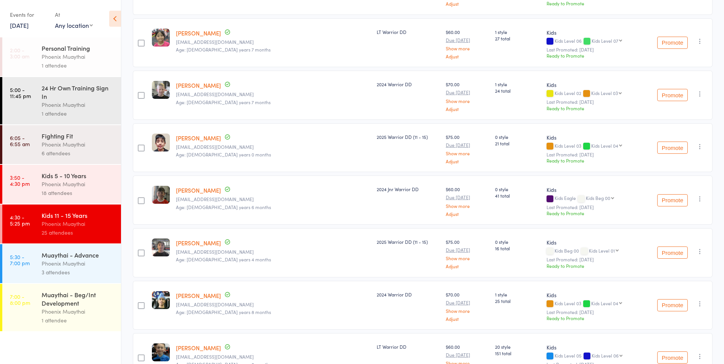
click at [58, 179] on div "Kids 5 - 10 Years" at bounding box center [78, 175] width 73 height 8
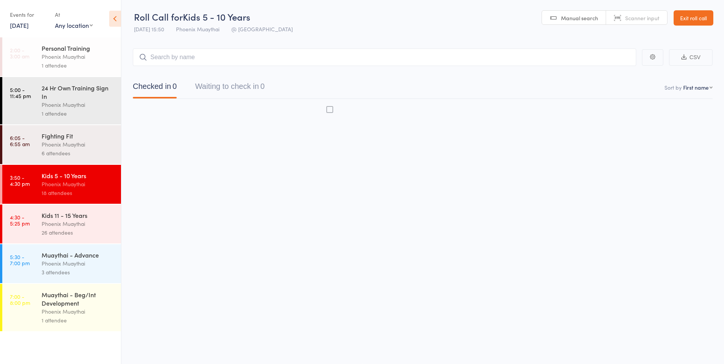
scroll to position [0, 0]
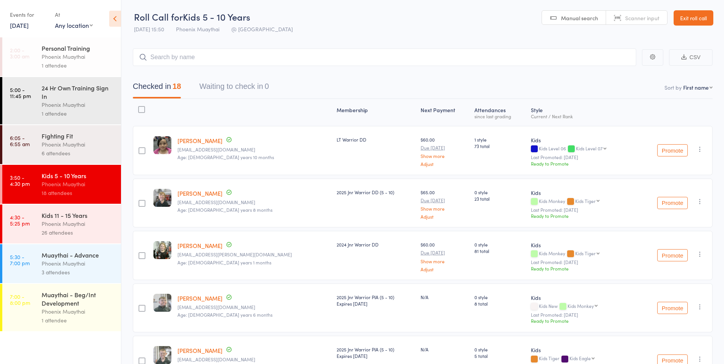
click at [64, 211] on div "Kids 11 - 15 Years Phoenix Muaythai 26 attendees" at bounding box center [81, 224] width 79 height 39
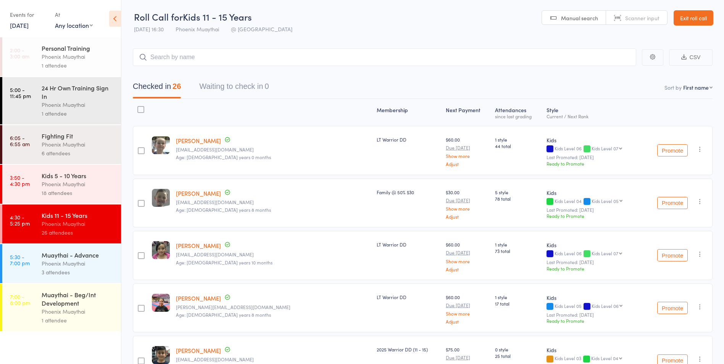
click at [75, 275] on div "3 attendees" at bounding box center [78, 272] width 73 height 9
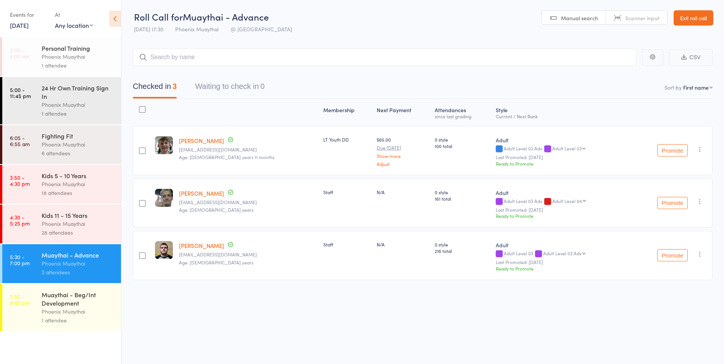
click at [74, 227] on div "Phoenix Muaythai" at bounding box center [78, 223] width 73 height 9
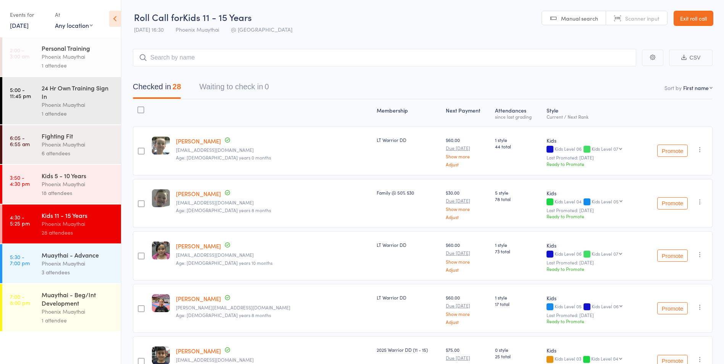
click at [188, 37] on div "Roll Call for Kids 11 - 15 Years 11 Sep 16:30 Phoenix Muaythai @ Phoenix Manual…" at bounding box center [362, 182] width 724 height 364
drag, startPoint x: 188, startPoint y: 38, endPoint x: 181, endPoint y: 56, distance: 19.9
click at [181, 56] on input "search" at bounding box center [384, 58] width 503 height 18
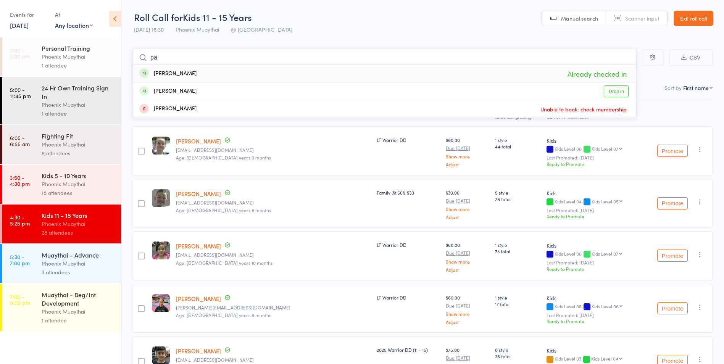
type input "p"
type input "m"
type input "z"
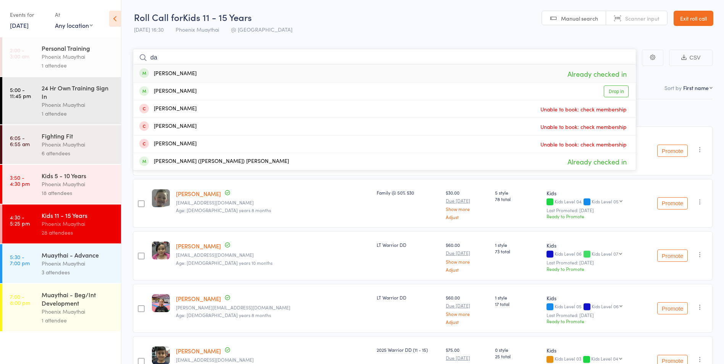
type input "d"
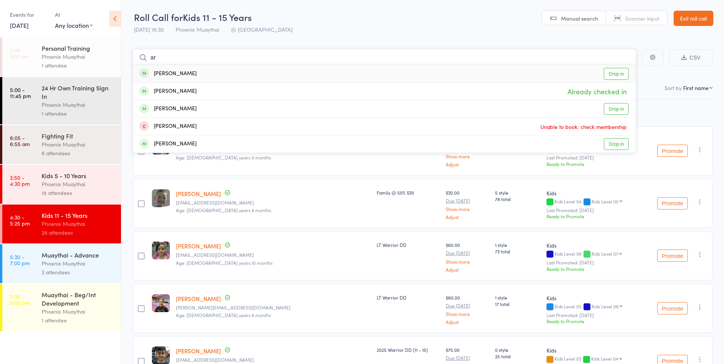
type input "a"
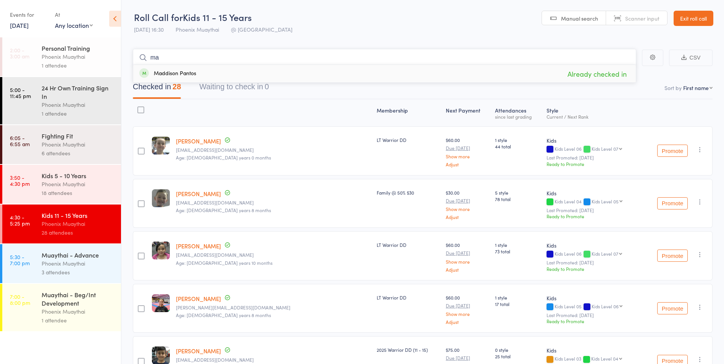
type input "m"
type input "z"
type input "p"
click at [244, 110] on div at bounding box center [273, 113] width 201 height 20
drag, startPoint x: 309, startPoint y: 58, endPoint x: 73, endPoint y: 60, distance: 236.2
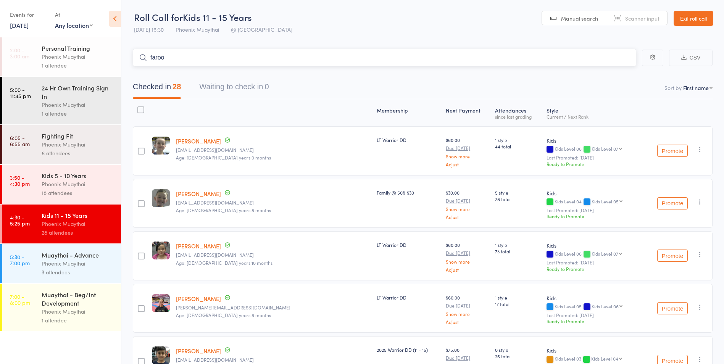
click at [73, 60] on div "Roll Call for Kids 11 - 15 Years 11 Sep 16:30 Phoenix Muaythai @ Phoenix Manual…" at bounding box center [362, 182] width 724 height 364
type input "h"
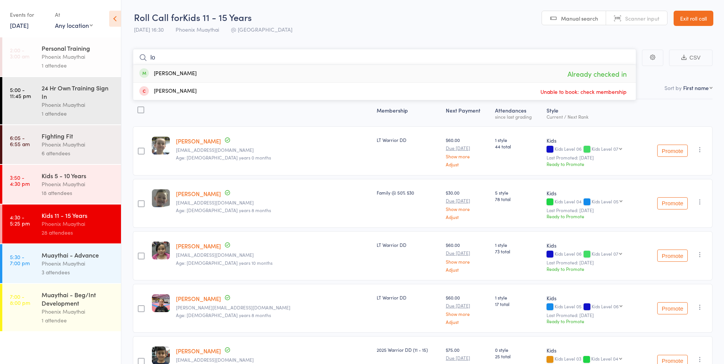
type input "l"
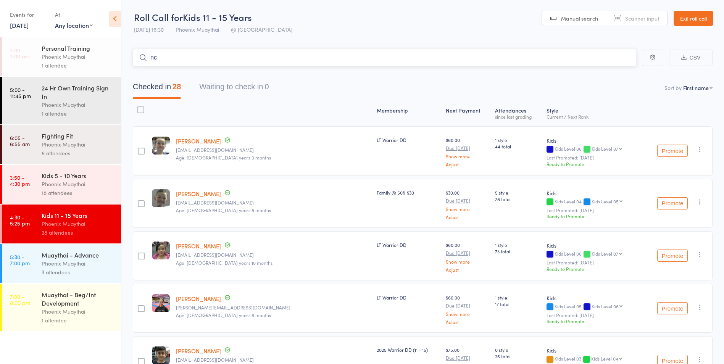
type input "n"
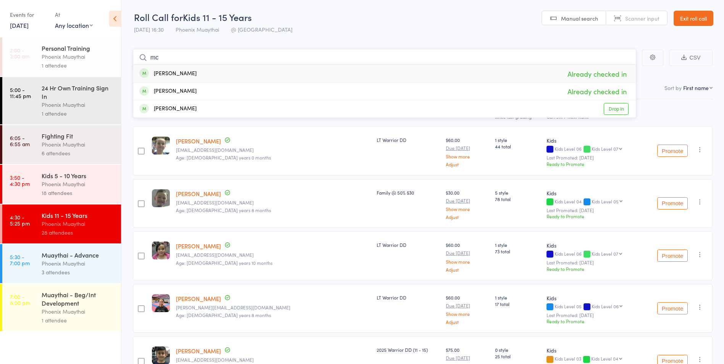
type input "m"
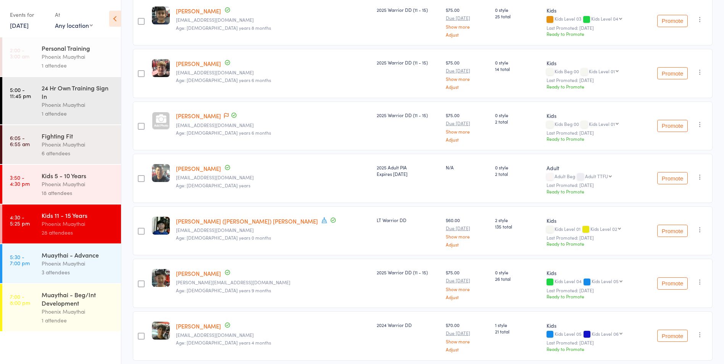
scroll to position [343, 0]
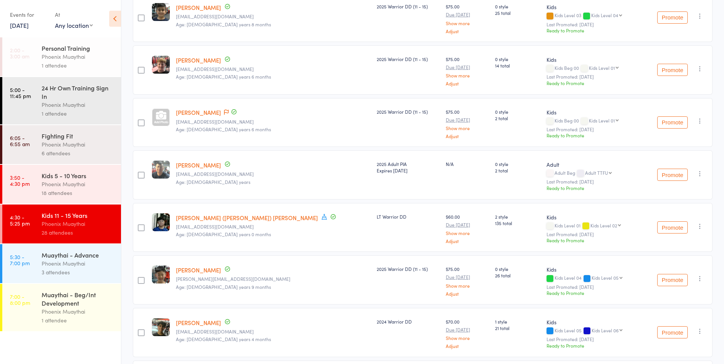
click at [703, 172] on icon "button" at bounding box center [700, 174] width 8 height 8
click at [687, 245] on li "Remove" at bounding box center [672, 250] width 63 height 10
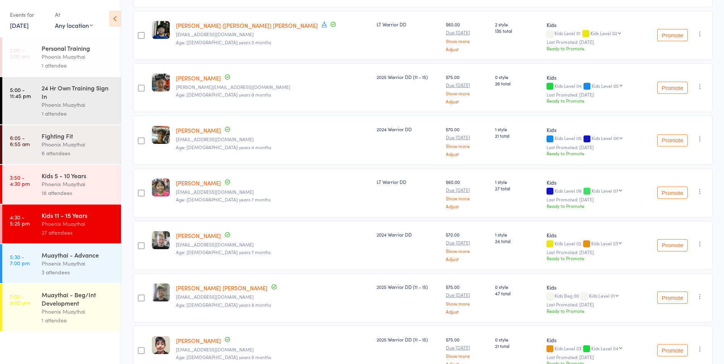
scroll to position [371, 0]
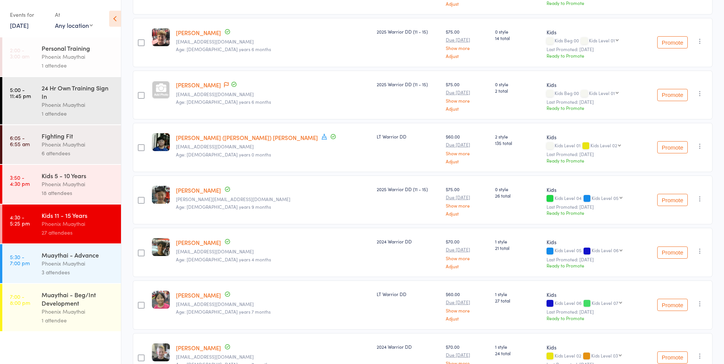
click at [221, 84] on link "[PERSON_NAME]" at bounding box center [198, 85] width 45 height 8
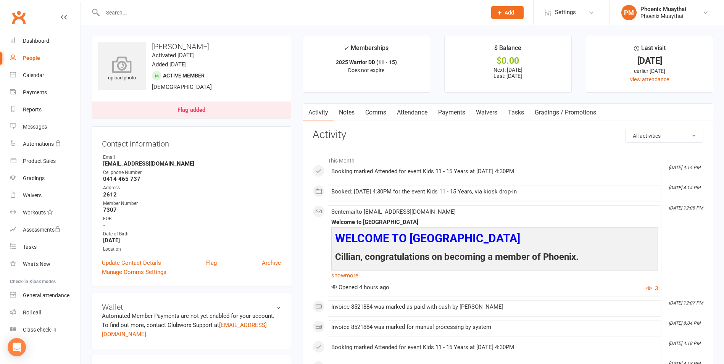
click at [129, 63] on icon at bounding box center [122, 64] width 53 height 17
click at [202, 105] on link "Flag added" at bounding box center [191, 110] width 199 height 17
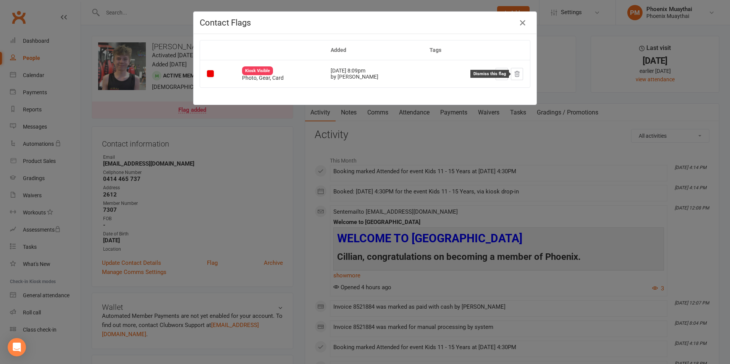
drag, startPoint x: 513, startPoint y: 69, endPoint x: 400, endPoint y: 29, distance: 120.3
click at [513, 69] on button at bounding box center [517, 74] width 12 height 12
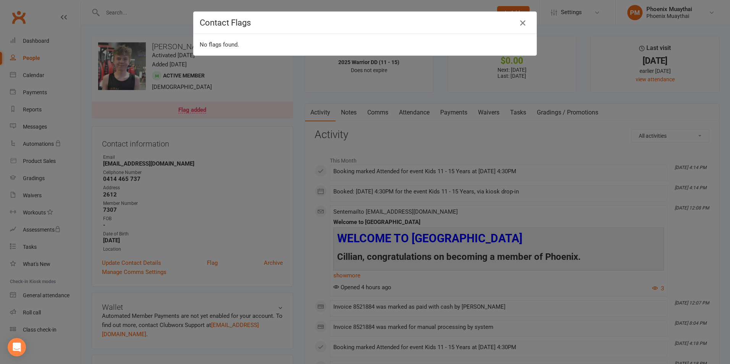
click at [518, 23] on icon "button" at bounding box center [522, 22] width 9 height 9
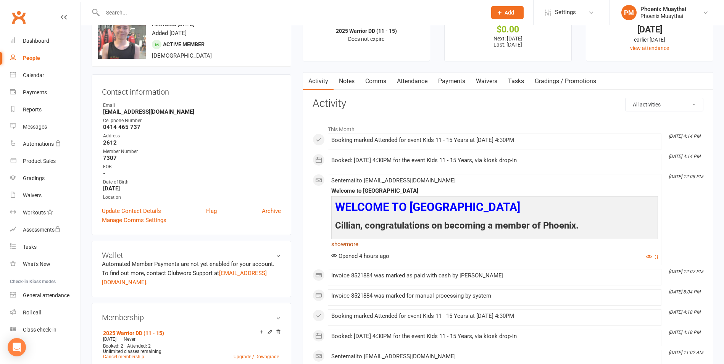
scroll to position [38, 0]
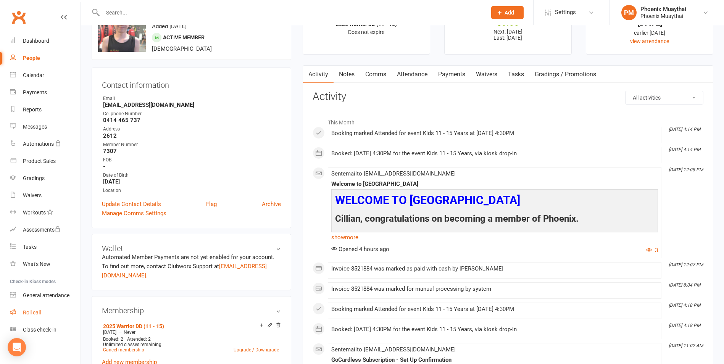
click at [41, 306] on link "Roll call" at bounding box center [45, 312] width 71 height 17
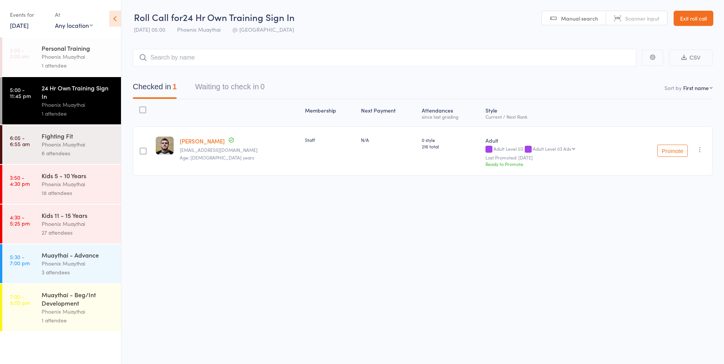
click at [674, 15] on link "Exit roll call" at bounding box center [694, 18] width 40 height 15
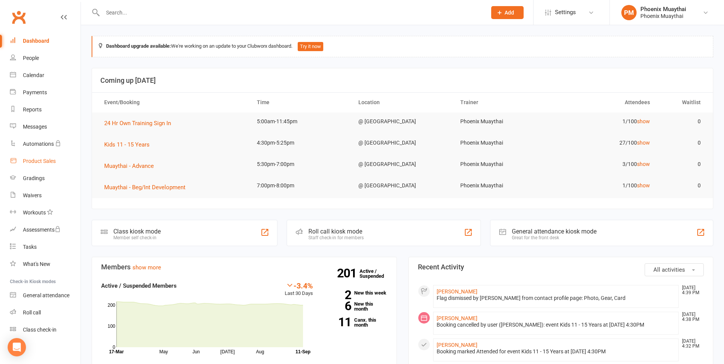
click at [31, 159] on div "Product Sales" at bounding box center [39, 161] width 33 height 6
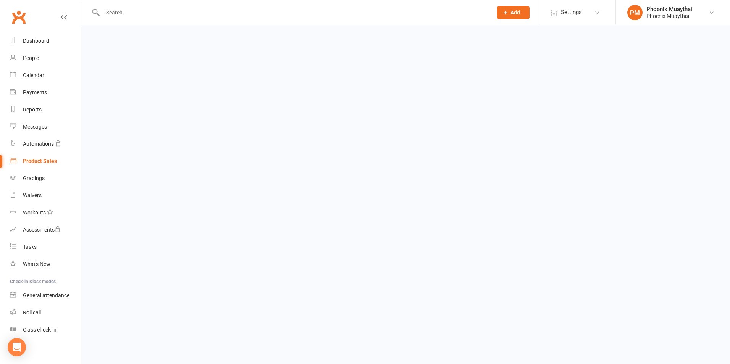
select select "100"
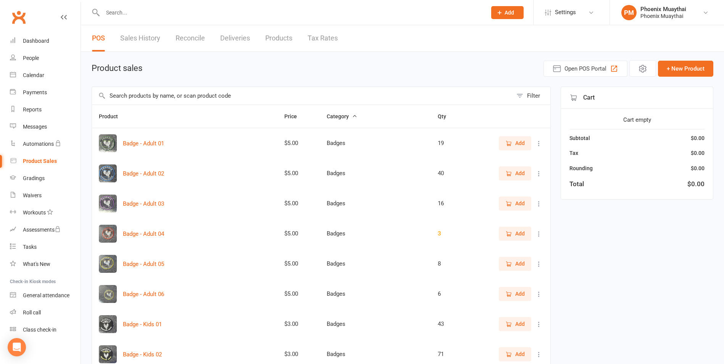
click at [147, 89] on input "text" at bounding box center [302, 96] width 421 height 18
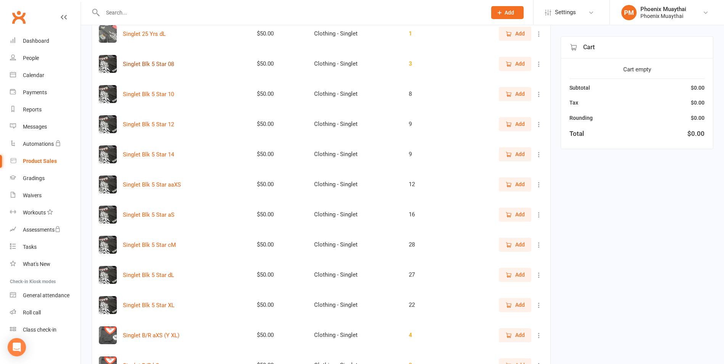
scroll to position [114, 0]
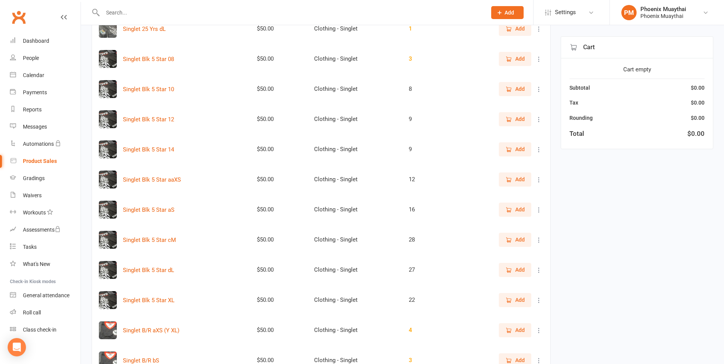
click at [516, 209] on span "Add" at bounding box center [520, 209] width 10 height 8
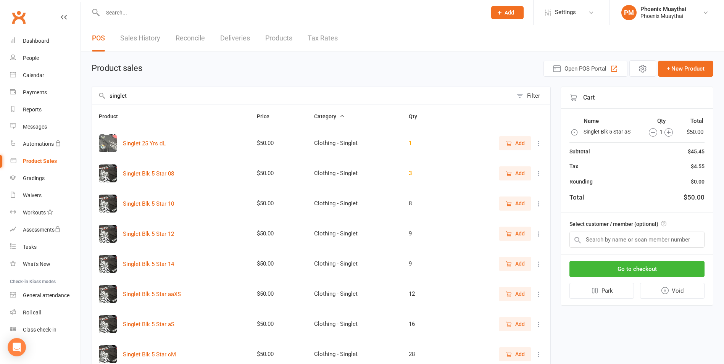
drag, startPoint x: 253, startPoint y: 93, endPoint x: -80, endPoint y: 93, distance: 332.8
click at [0, 93] on html "Prospect Member Non-attending contact Class / event Appointment Grading event T…" at bounding box center [362, 365] width 724 height 730
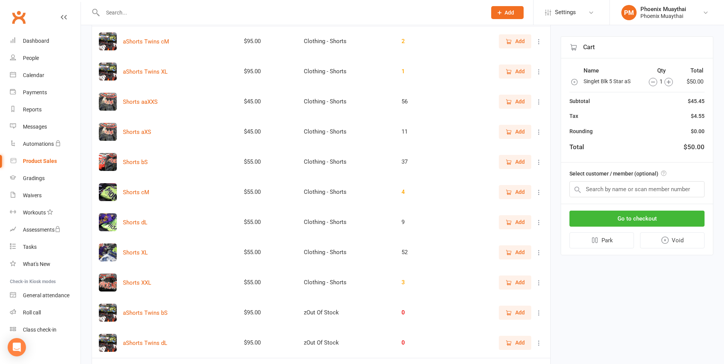
scroll to position [114, 0]
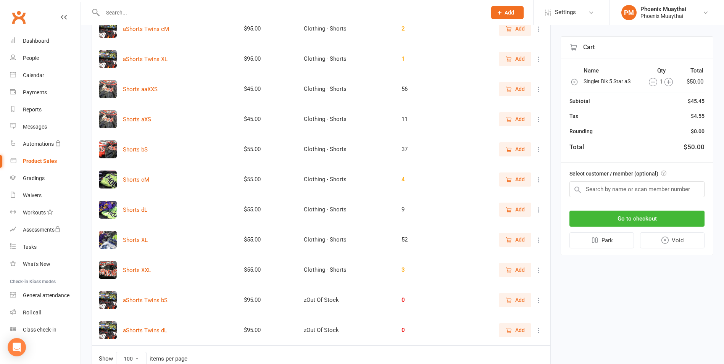
type input "shorts"
click at [510, 174] on button "Add" at bounding box center [515, 179] width 32 height 14
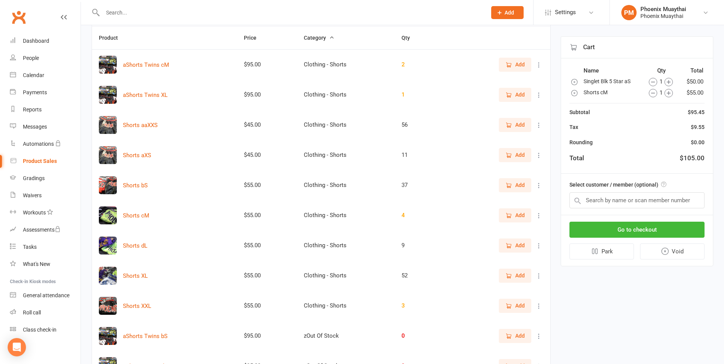
scroll to position [0, 0]
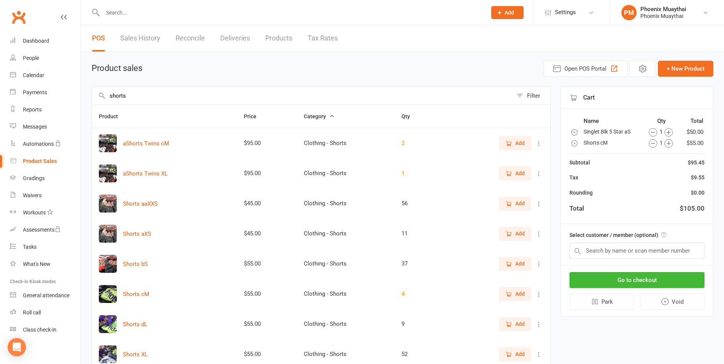
drag, startPoint x: 162, startPoint y: 100, endPoint x: 94, endPoint y: 98, distance: 68.0
click at [94, 98] on input "shorts" at bounding box center [302, 96] width 421 height 18
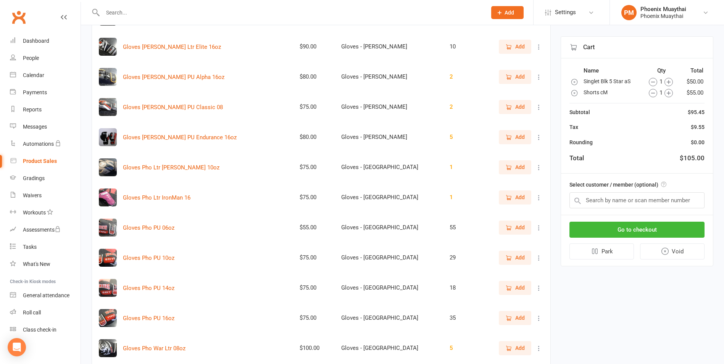
scroll to position [229, 0]
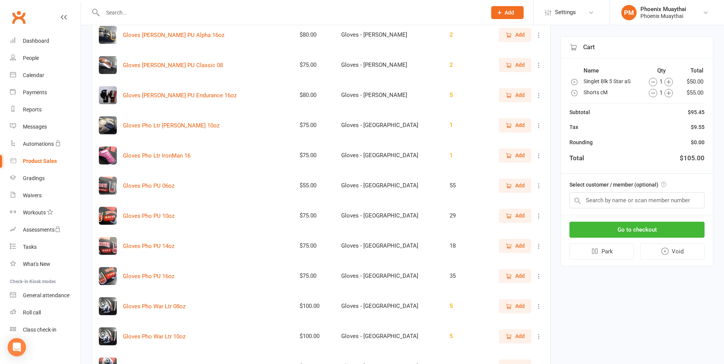
click at [521, 250] on span "Add" at bounding box center [520, 246] width 10 height 8
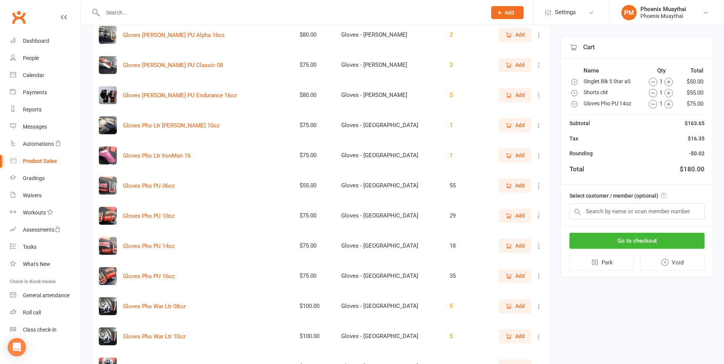
scroll to position [38, 0]
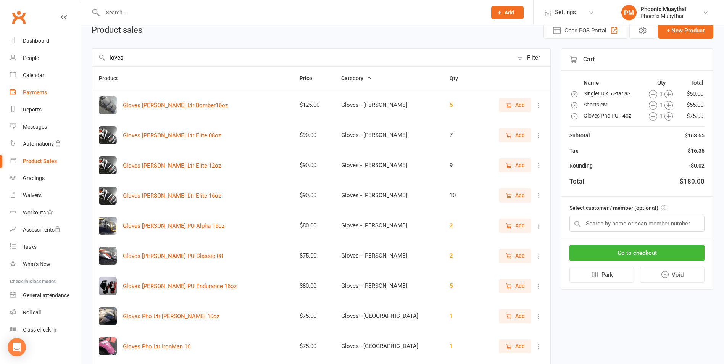
drag, startPoint x: 199, startPoint y: 60, endPoint x: 32, endPoint y: 93, distance: 169.7
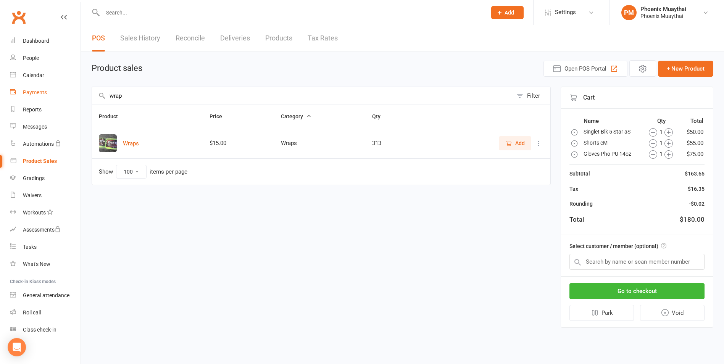
scroll to position [0, 0]
click at [524, 143] on span "Add" at bounding box center [526, 143] width 10 height 8
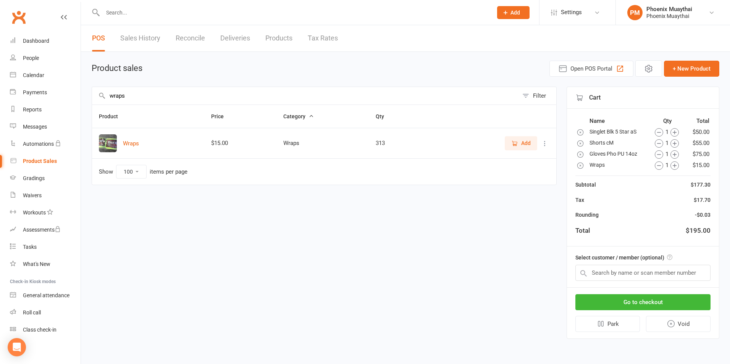
drag, startPoint x: 323, startPoint y: 101, endPoint x: -109, endPoint y: 135, distance: 433.7
click at [0, 135] on html "Prospect Member Non-attending contact Class / event Appointment Grading event T…" at bounding box center [365, 180] width 730 height 360
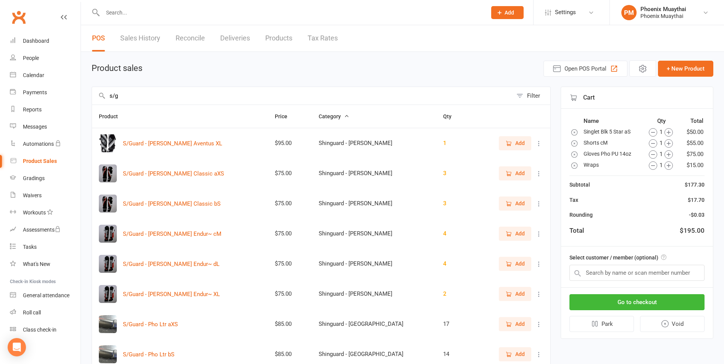
type input "s/g"
click at [524, 233] on span "Add" at bounding box center [520, 233] width 10 height 8
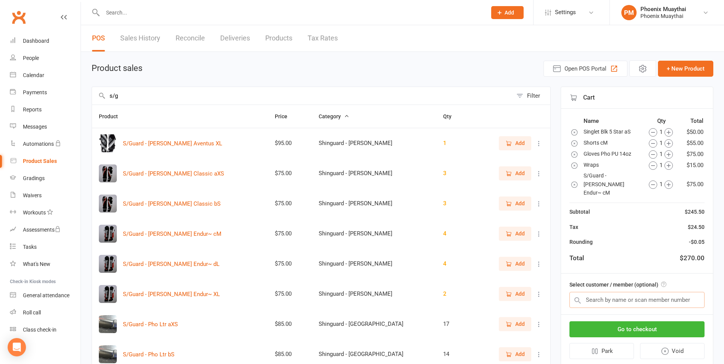
click at [618, 297] on input "text" at bounding box center [636, 300] width 135 height 16
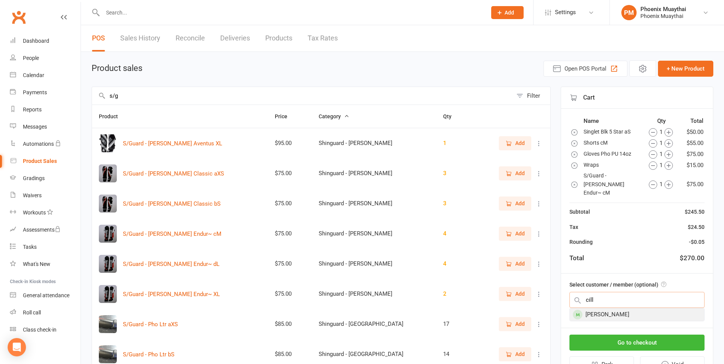
type input "cill"
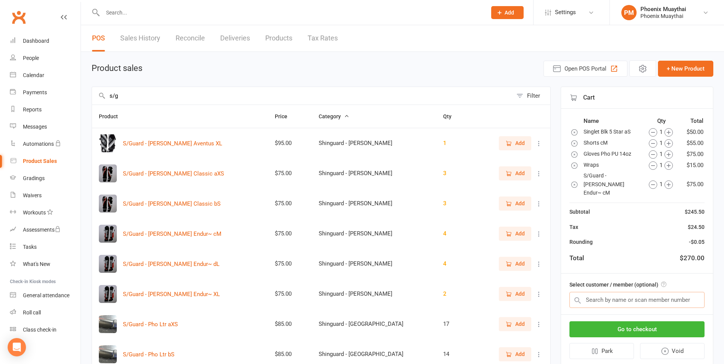
click at [609, 292] on input "text" at bounding box center [636, 300] width 135 height 16
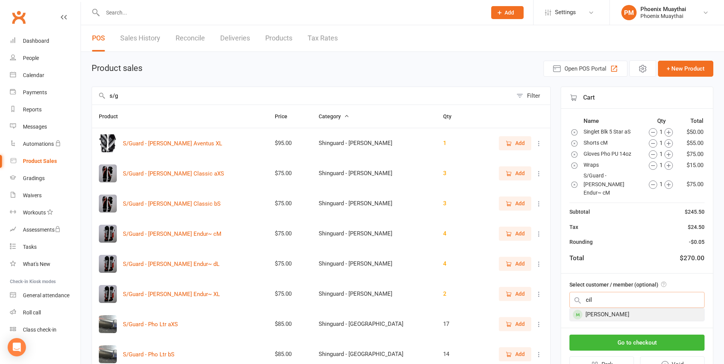
type input "cil"
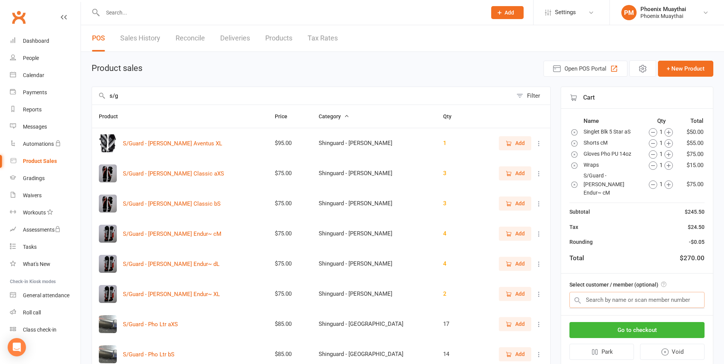
click at [596, 292] on input "text" at bounding box center [636, 300] width 135 height 16
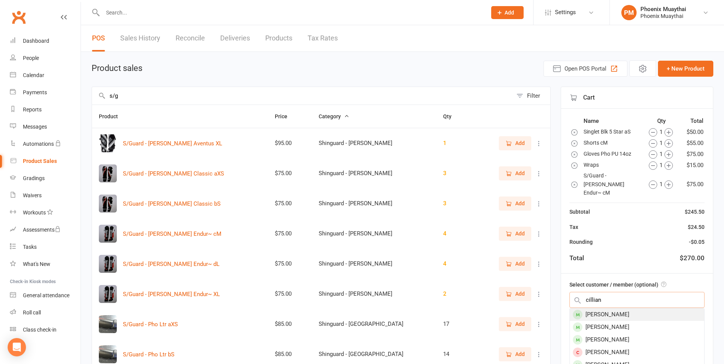
type input "cillian"
click at [666, 309] on div "[PERSON_NAME]" at bounding box center [637, 314] width 134 height 13
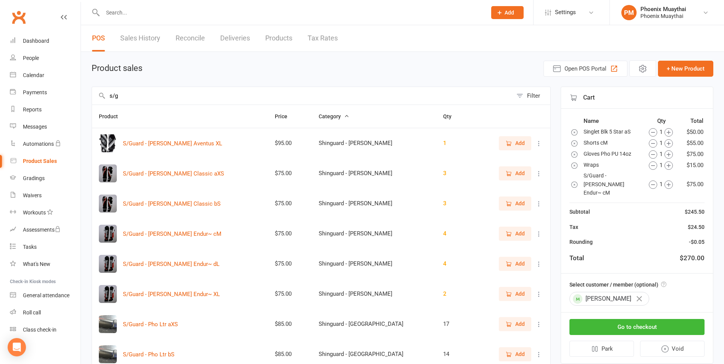
click at [642, 296] on icon "button" at bounding box center [639, 298] width 5 height 5
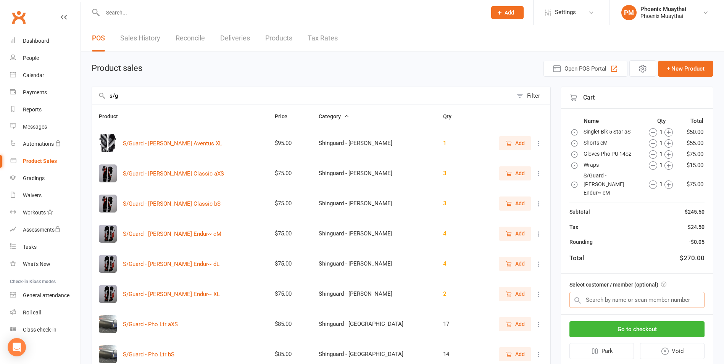
click at [654, 292] on input "text" at bounding box center [636, 300] width 135 height 16
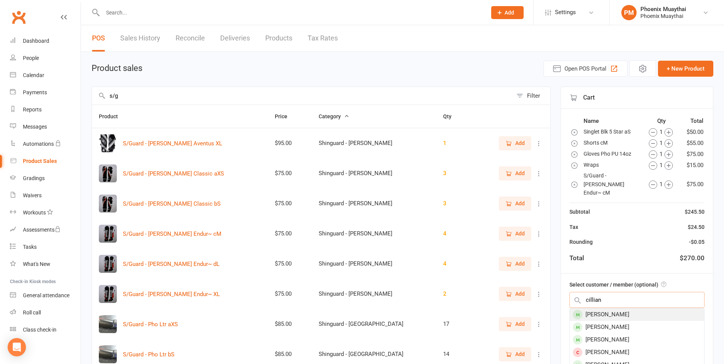
type input "cillian"
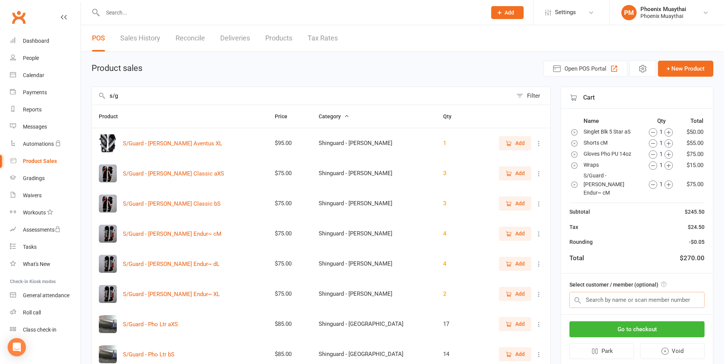
drag, startPoint x: 673, startPoint y: 292, endPoint x: 376, endPoint y: 276, distance: 297.7
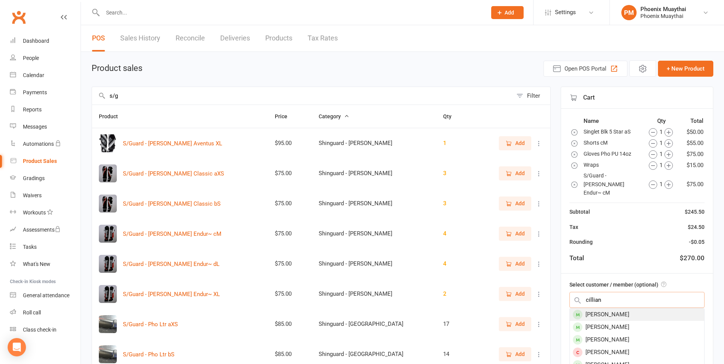
type input "cillian"
click at [648, 308] on div "[PERSON_NAME]" at bounding box center [637, 314] width 134 height 13
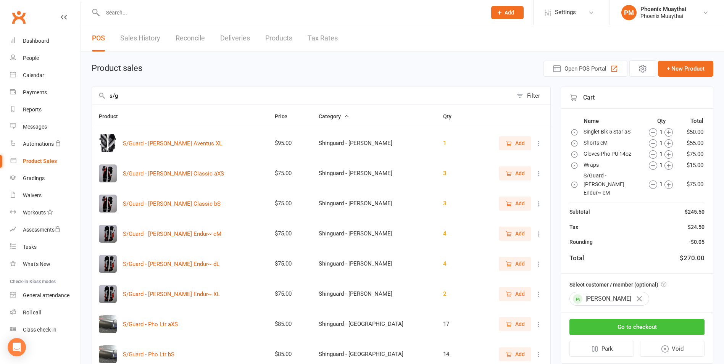
click at [651, 319] on button "Go to checkout" at bounding box center [636, 327] width 135 height 16
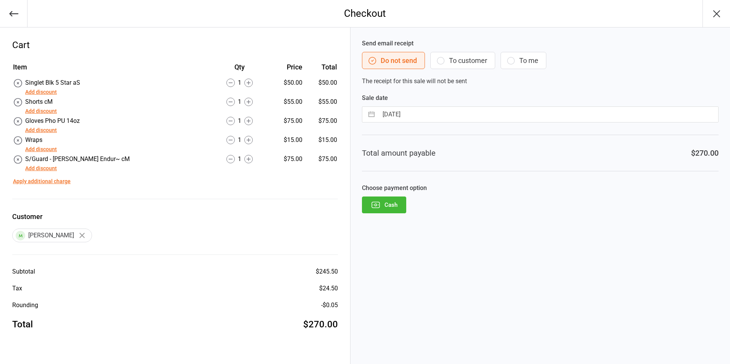
click at [52, 90] on button "Add discount" at bounding box center [41, 92] width 32 height 8
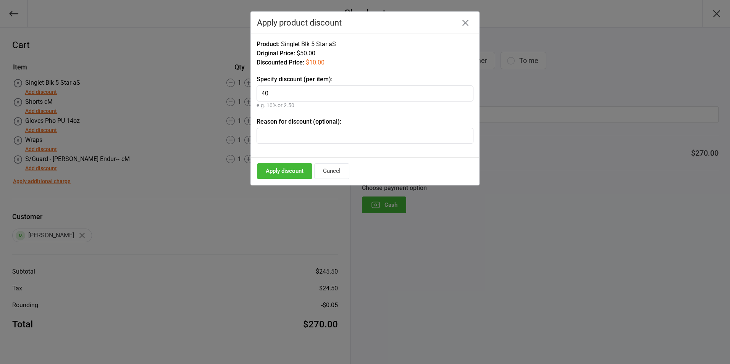
type input "40"
click at [295, 135] on input "text" at bounding box center [364, 136] width 217 height 16
type input "s/p"
click at [279, 172] on button "Apply discount" at bounding box center [284, 171] width 55 height 16
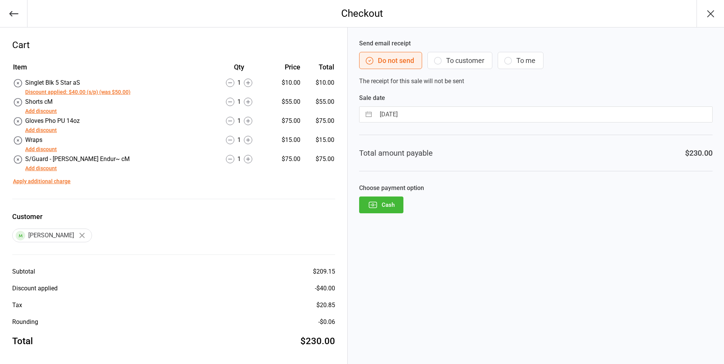
click at [44, 166] on button "Add discount" at bounding box center [41, 168] width 32 height 8
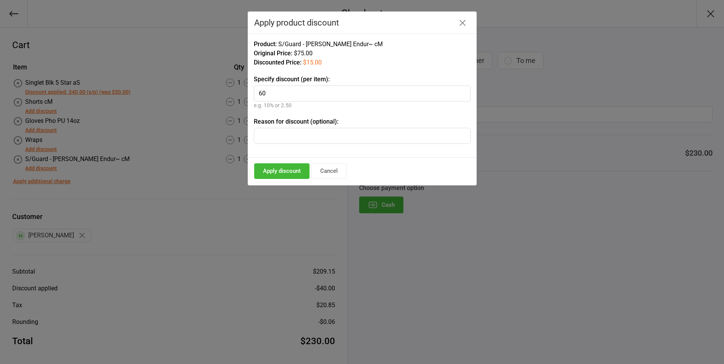
type input "6"
type input "75"
click at [315, 134] on input "text" at bounding box center [362, 136] width 217 height 16
type input "s/p"
click at [278, 168] on button "Apply discount" at bounding box center [281, 171] width 55 height 16
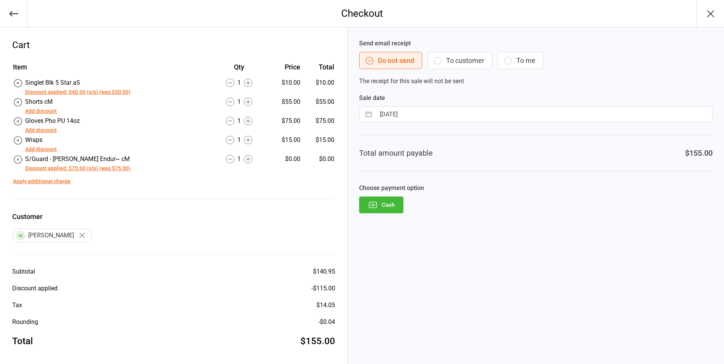
click at [28, 165] on button "Discount applied: $75.00 (s/p) (was $75.00)" at bounding box center [77, 168] width 105 height 8
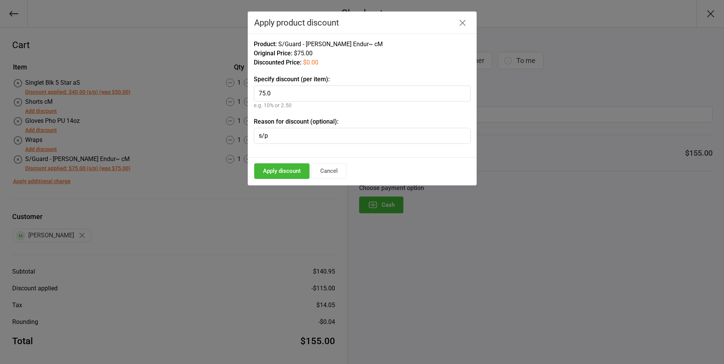
click at [264, 96] on input "75.0" at bounding box center [362, 93] width 217 height 16
type input "65.0"
click at [271, 173] on button "Apply discount" at bounding box center [281, 171] width 55 height 16
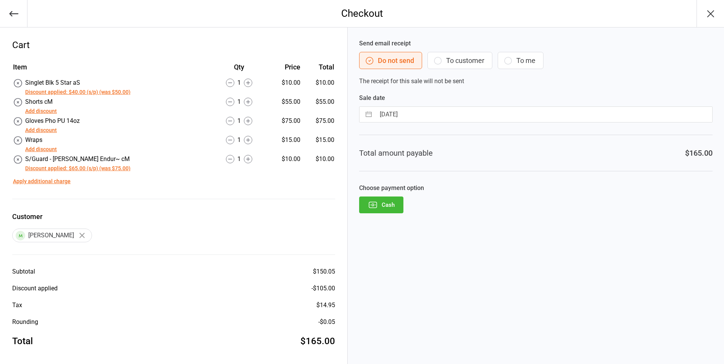
click at [391, 209] on button "Cash" at bounding box center [381, 205] width 44 height 17
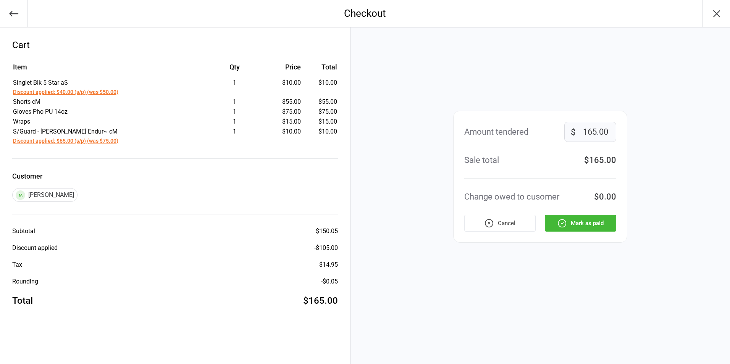
drag, startPoint x: 574, startPoint y: 224, endPoint x: 572, endPoint y: 219, distance: 6.2
click at [572, 219] on button "Mark as paid" at bounding box center [580, 223] width 71 height 17
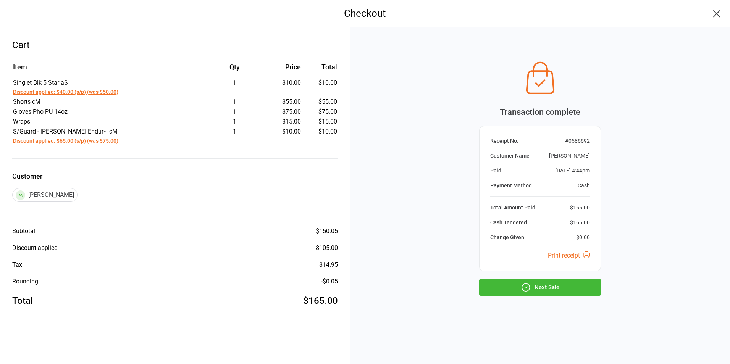
click at [721, 10] on icon "button" at bounding box center [716, 14] width 12 height 12
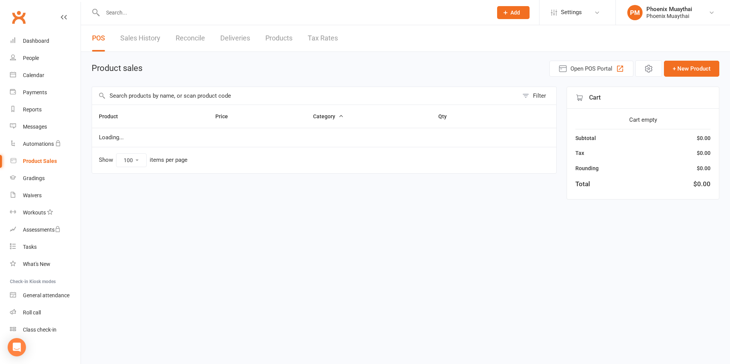
select select "100"
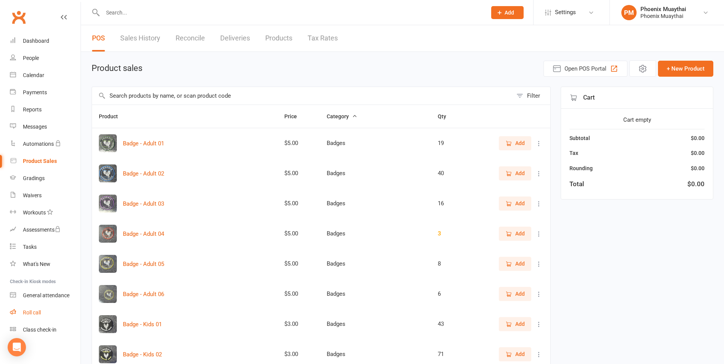
click at [53, 308] on link "Roll call" at bounding box center [45, 312] width 71 height 17
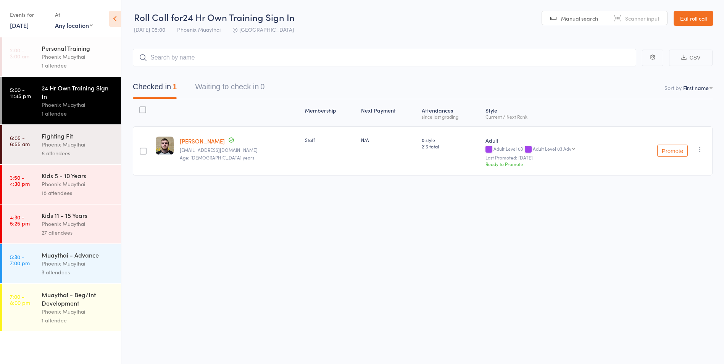
click at [61, 226] on div "Phoenix Muaythai" at bounding box center [78, 223] width 73 height 9
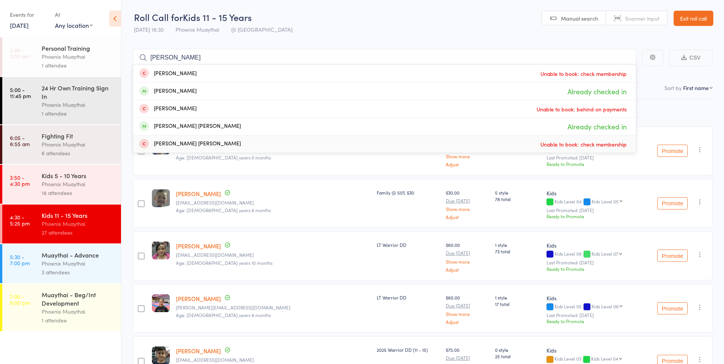
type input "[PERSON_NAME]"
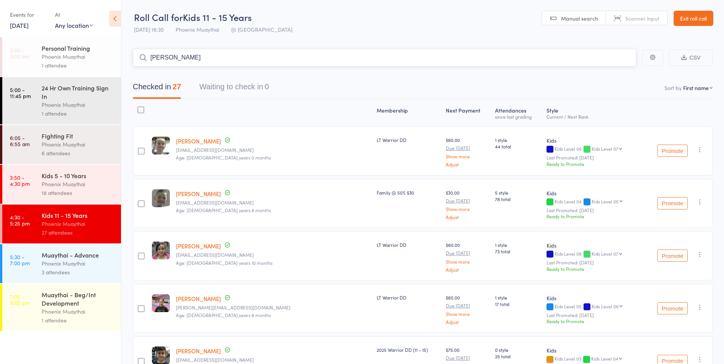
click at [164, 55] on input "[PERSON_NAME]" at bounding box center [384, 58] width 503 height 18
type input "minka"
click at [622, 73] on link "Drop in" at bounding box center [616, 74] width 25 height 12
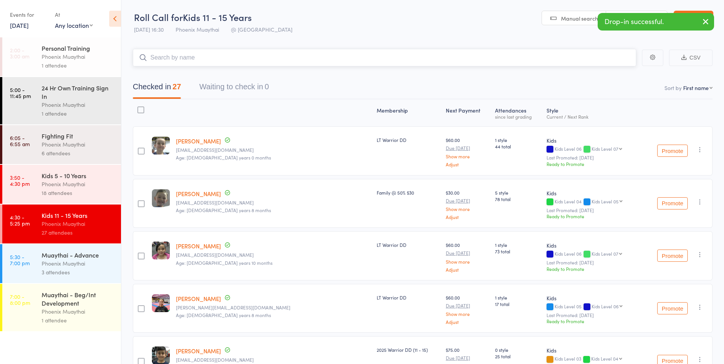
click at [317, 66] on input "search" at bounding box center [384, 58] width 503 height 18
click at [84, 196] on div "18 attendees" at bounding box center [78, 193] width 73 height 9
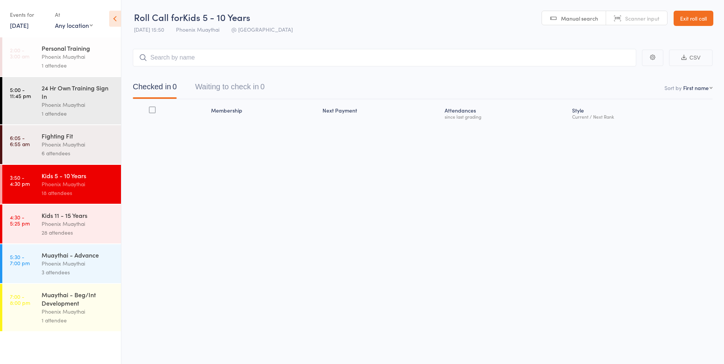
click at [64, 231] on div "28 attendees" at bounding box center [78, 232] width 73 height 9
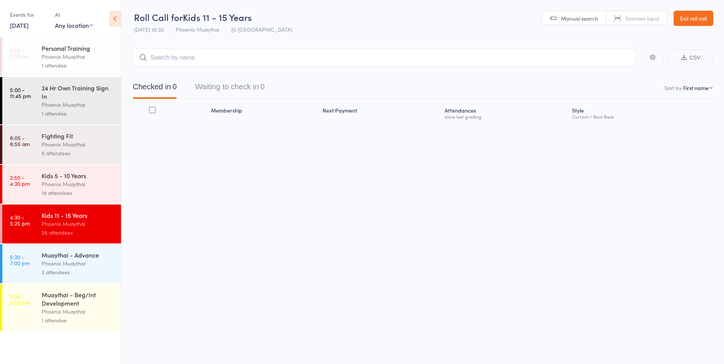
click at [171, 62] on input "search" at bounding box center [384, 58] width 503 height 18
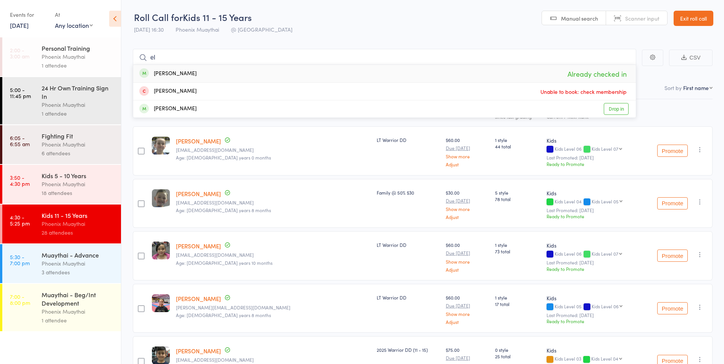
type input "e"
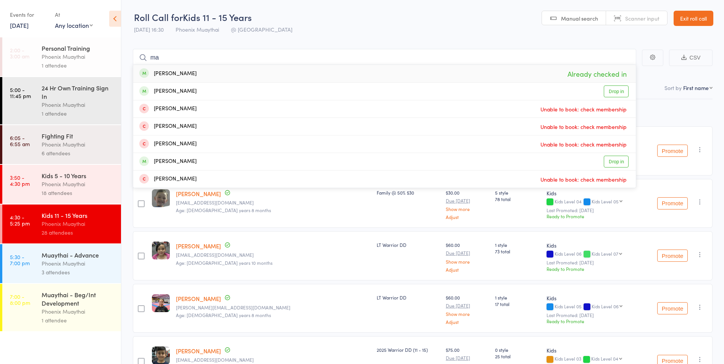
type input "m"
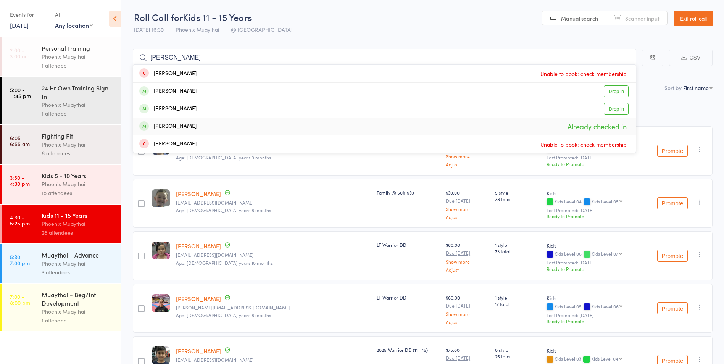
click at [256, 214] on div "[PERSON_NAME] [EMAIL_ADDRESS][DOMAIN_NAME] Age: [DEMOGRAPHIC_DATA] years 8 mont…" at bounding box center [273, 203] width 201 height 49
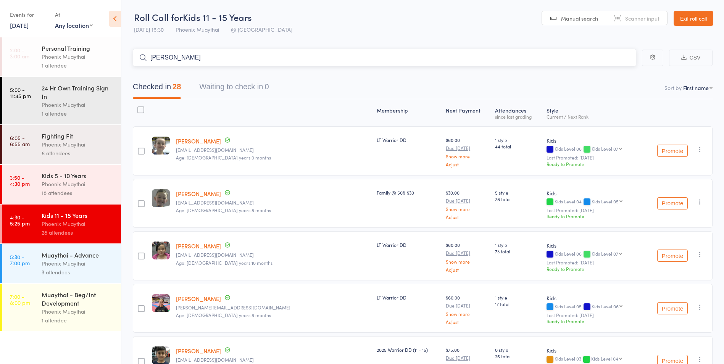
click at [158, 61] on input "[PERSON_NAME]" at bounding box center [384, 58] width 503 height 18
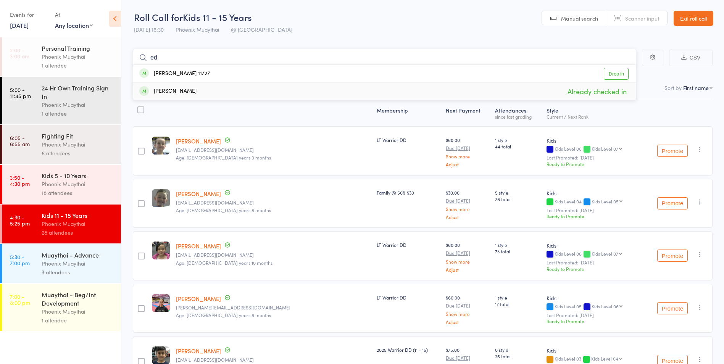
type input "e"
click at [178, 63] on input "search" at bounding box center [384, 58] width 503 height 18
click at [157, 56] on input "[PERSON_NAME]" at bounding box center [384, 58] width 503 height 18
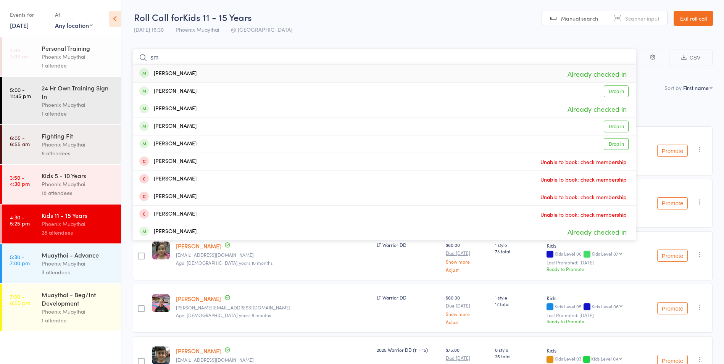
type input "s"
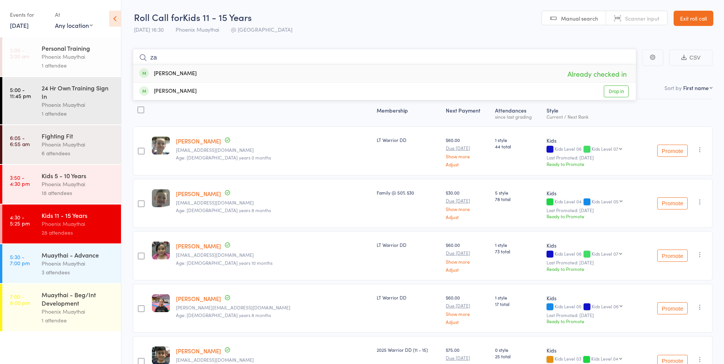
type input "z"
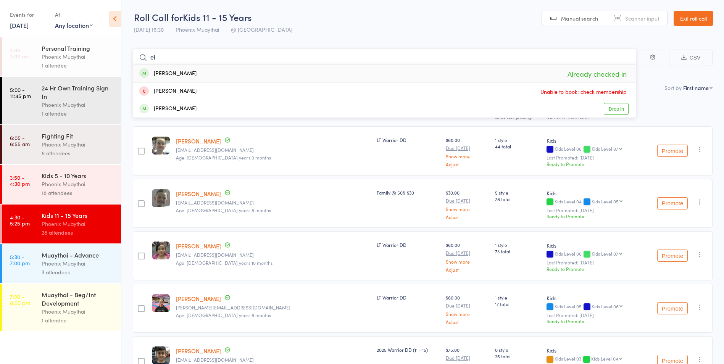
type input "e"
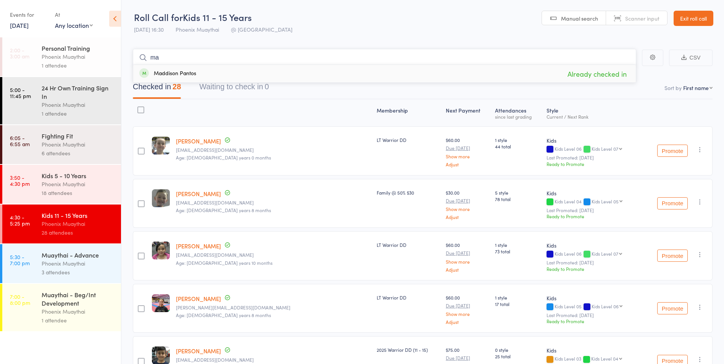
type input "m"
type input "d"
type input "h"
click at [51, 179] on div "Kids 5 - 10 Years" at bounding box center [78, 175] width 73 height 8
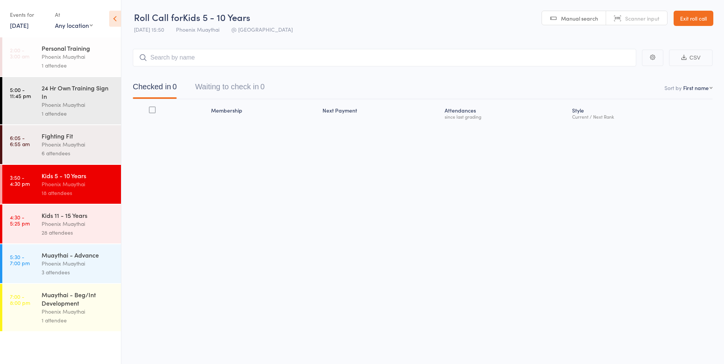
click at [66, 212] on div "Kids 11 - 15 Years" at bounding box center [78, 215] width 73 height 8
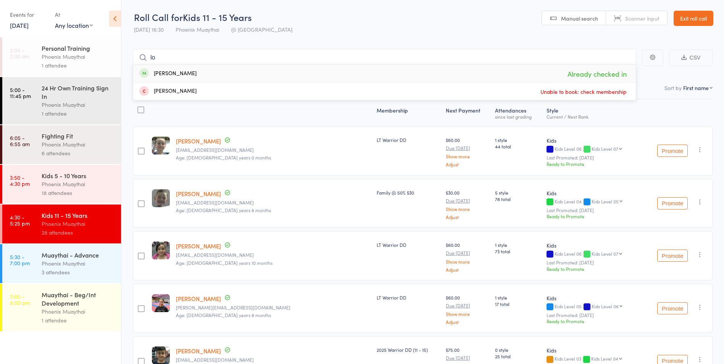
type input "l"
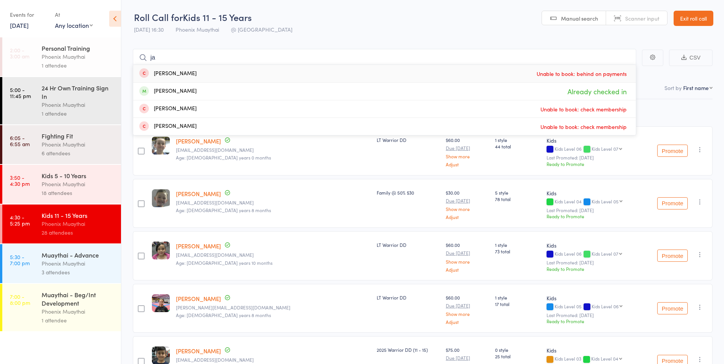
type input "j"
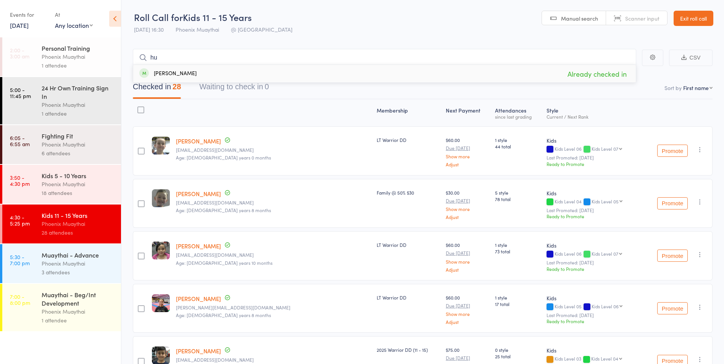
type input "h"
type input "c"
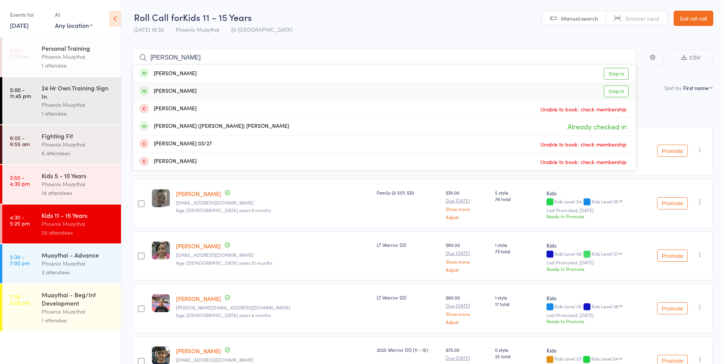
type input "[PERSON_NAME]"
click at [613, 92] on link "Drop in" at bounding box center [616, 91] width 25 height 12
